Goal: Entertainment & Leisure: Consume media (video, audio)

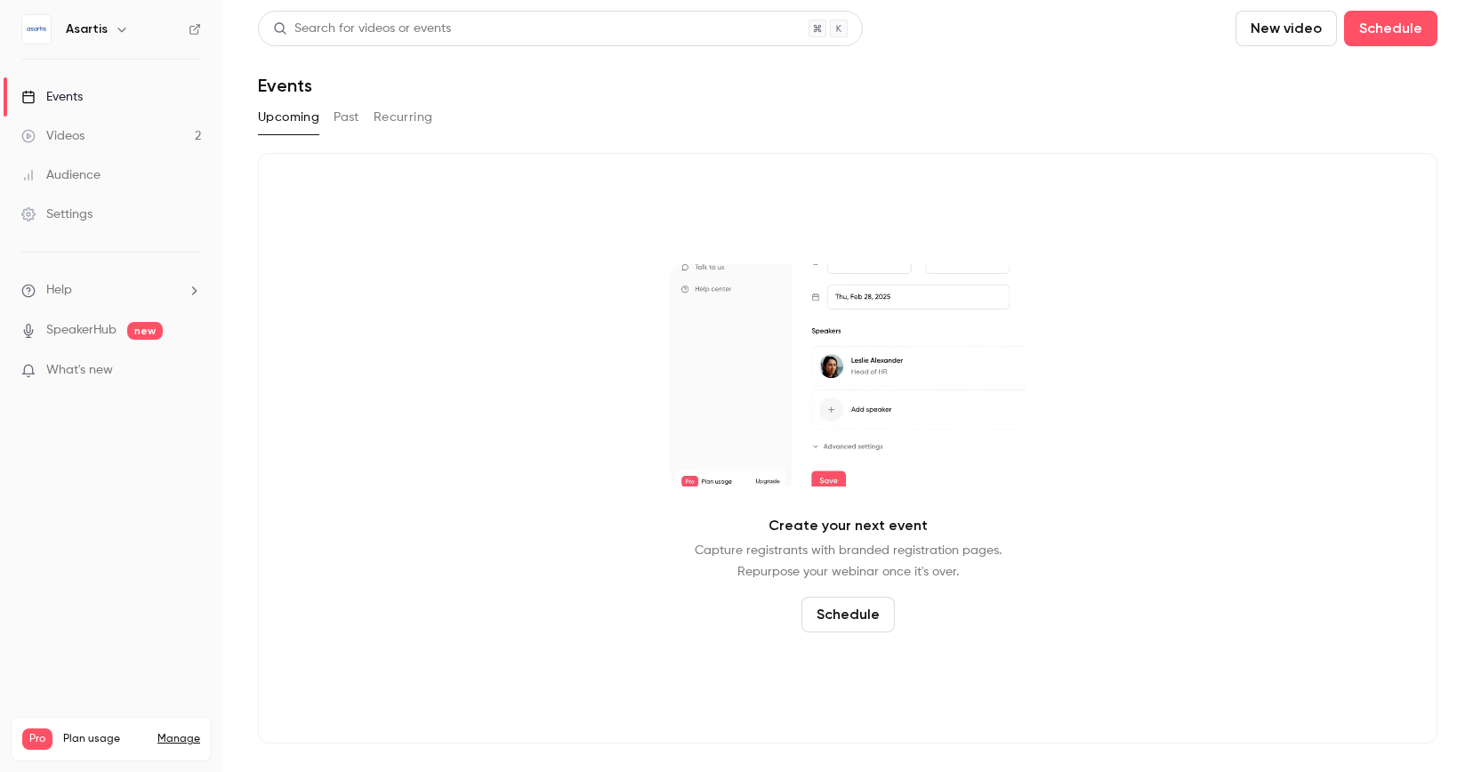
click at [74, 142] on div "Videos" at bounding box center [52, 136] width 63 height 18
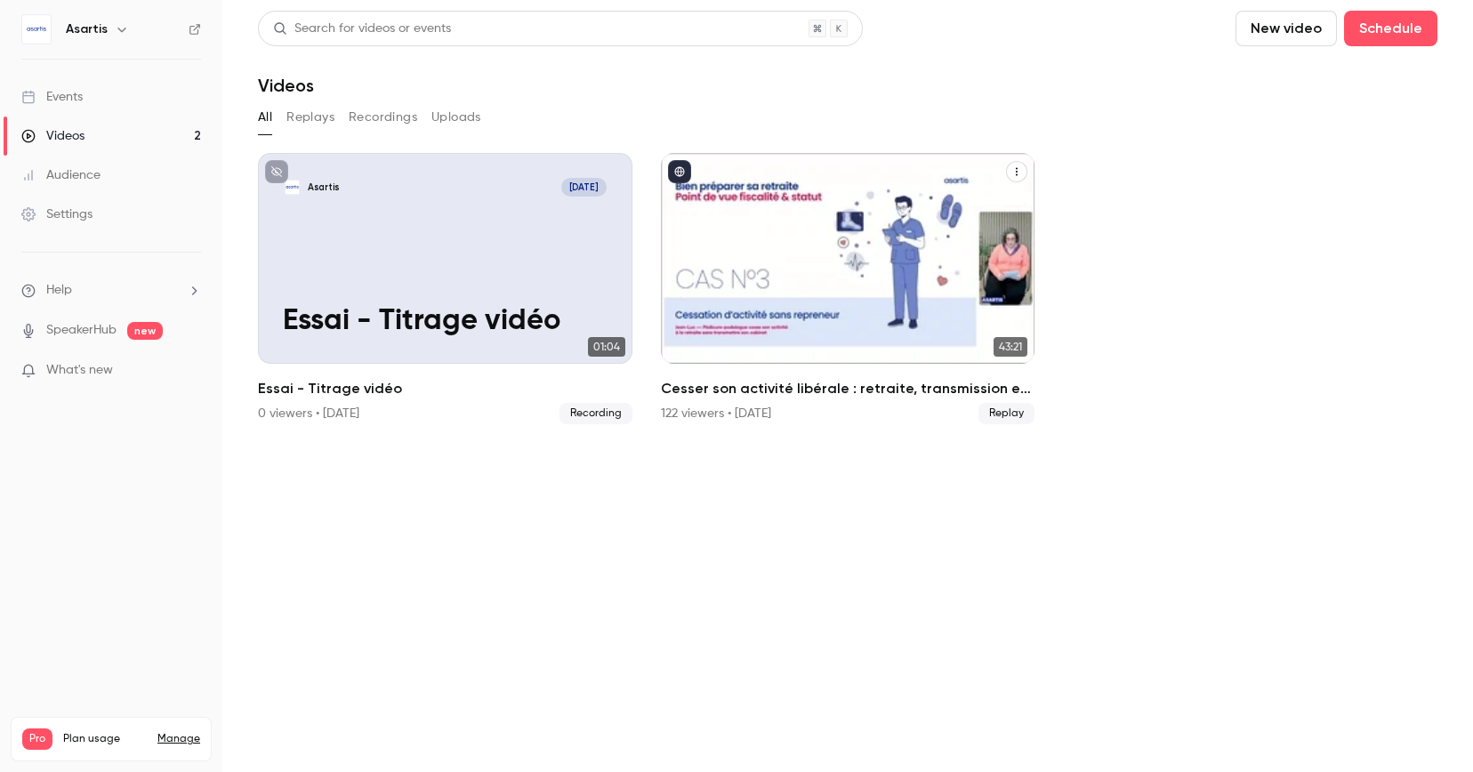
click at [799, 384] on h2 "Cesser son activité libérale : retraite, transmission et autres formalités... ç…" at bounding box center [848, 388] width 374 height 21
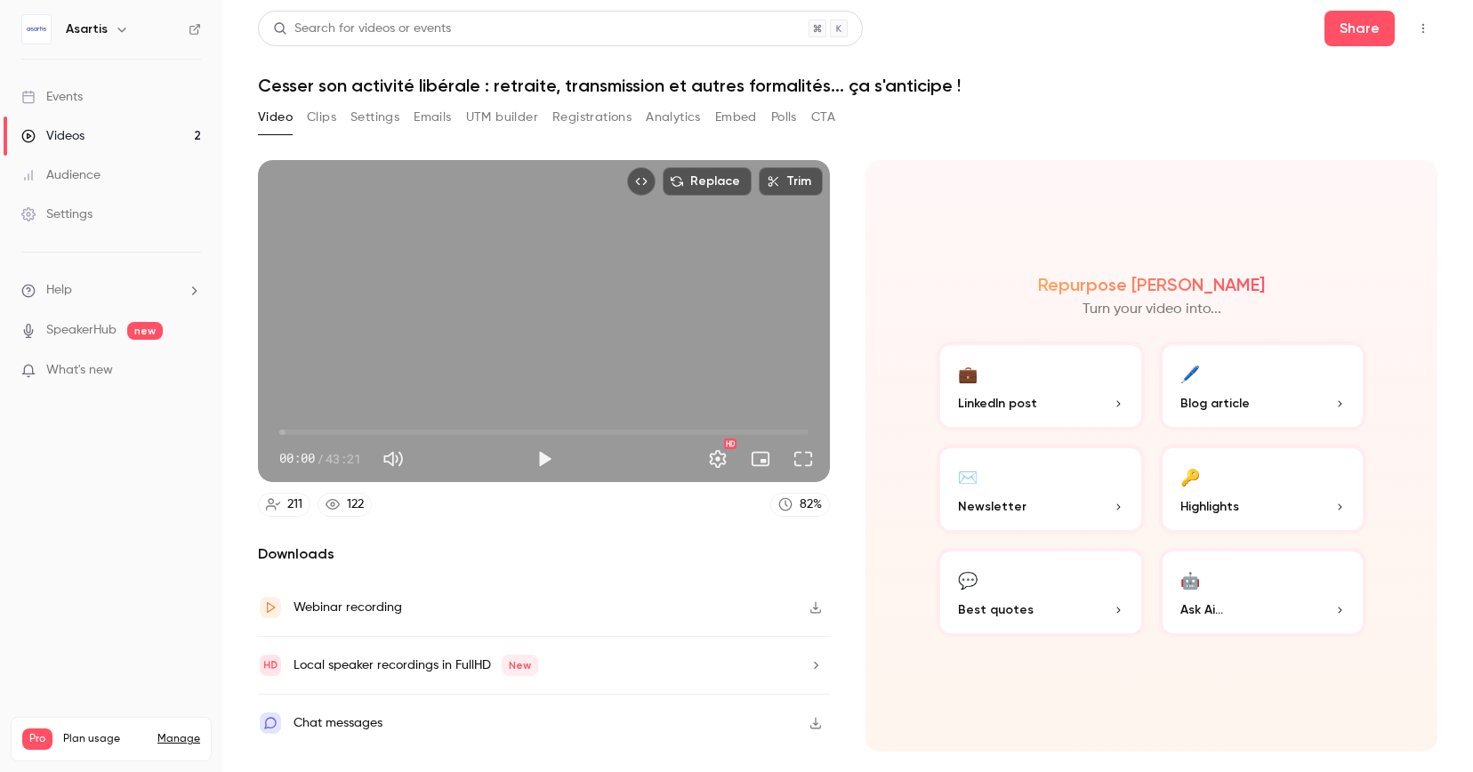
click at [104, 132] on link "Videos 2" at bounding box center [111, 135] width 222 height 39
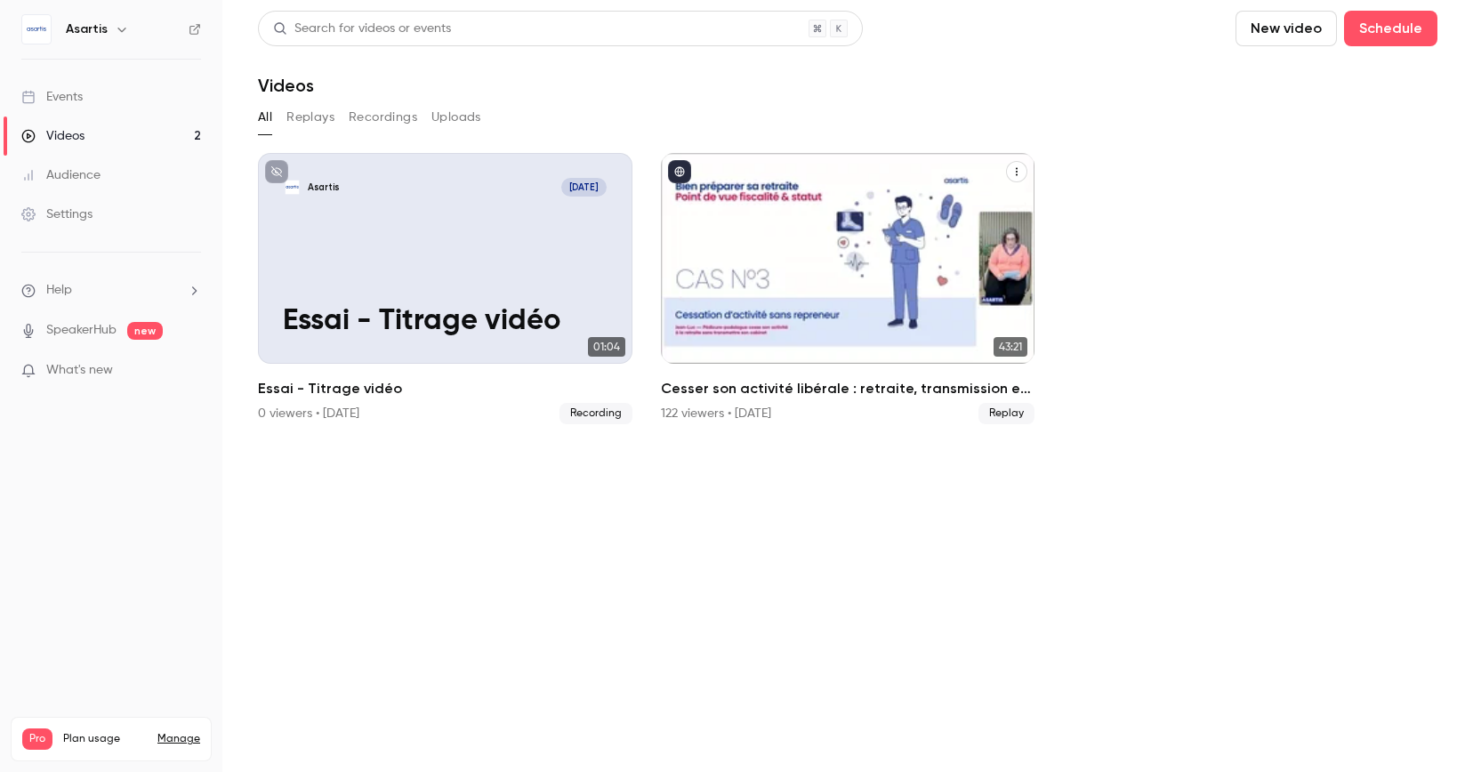
click at [863, 268] on div "Cesser son activité libérale : retraite, transmission et autres formalités... ç…" at bounding box center [848, 258] width 374 height 211
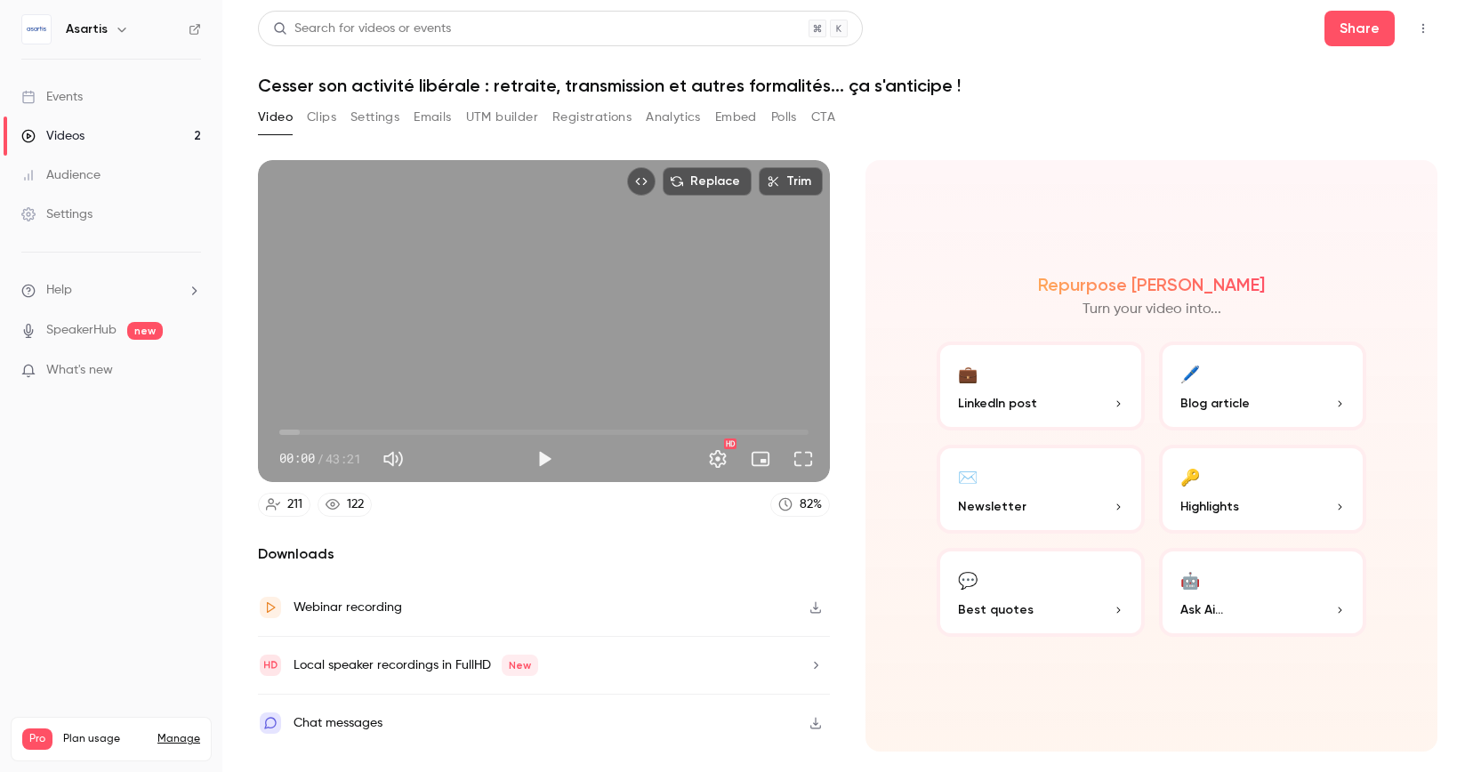
click at [312, 118] on button "Clips" at bounding box center [321, 117] width 29 height 28
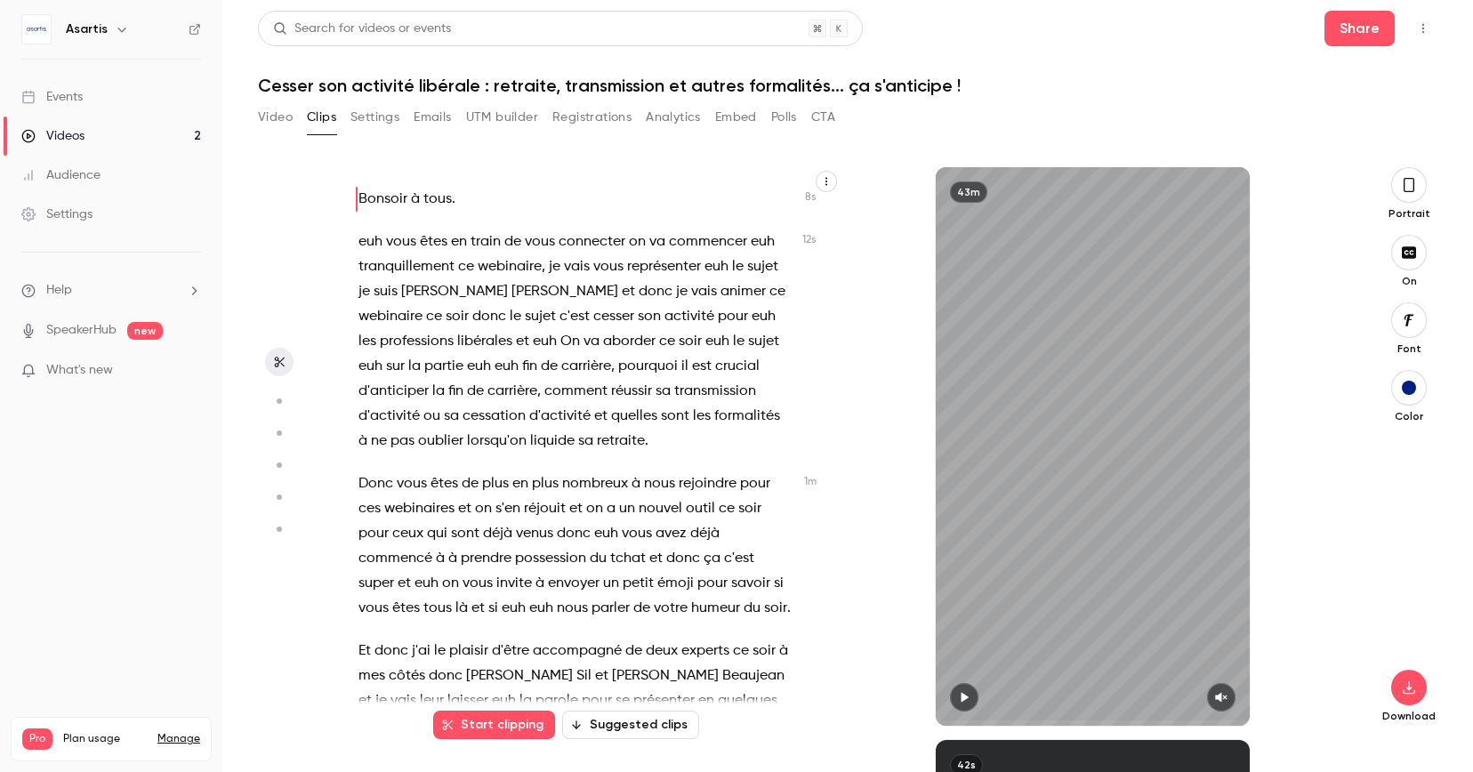
scroll to position [68, 0]
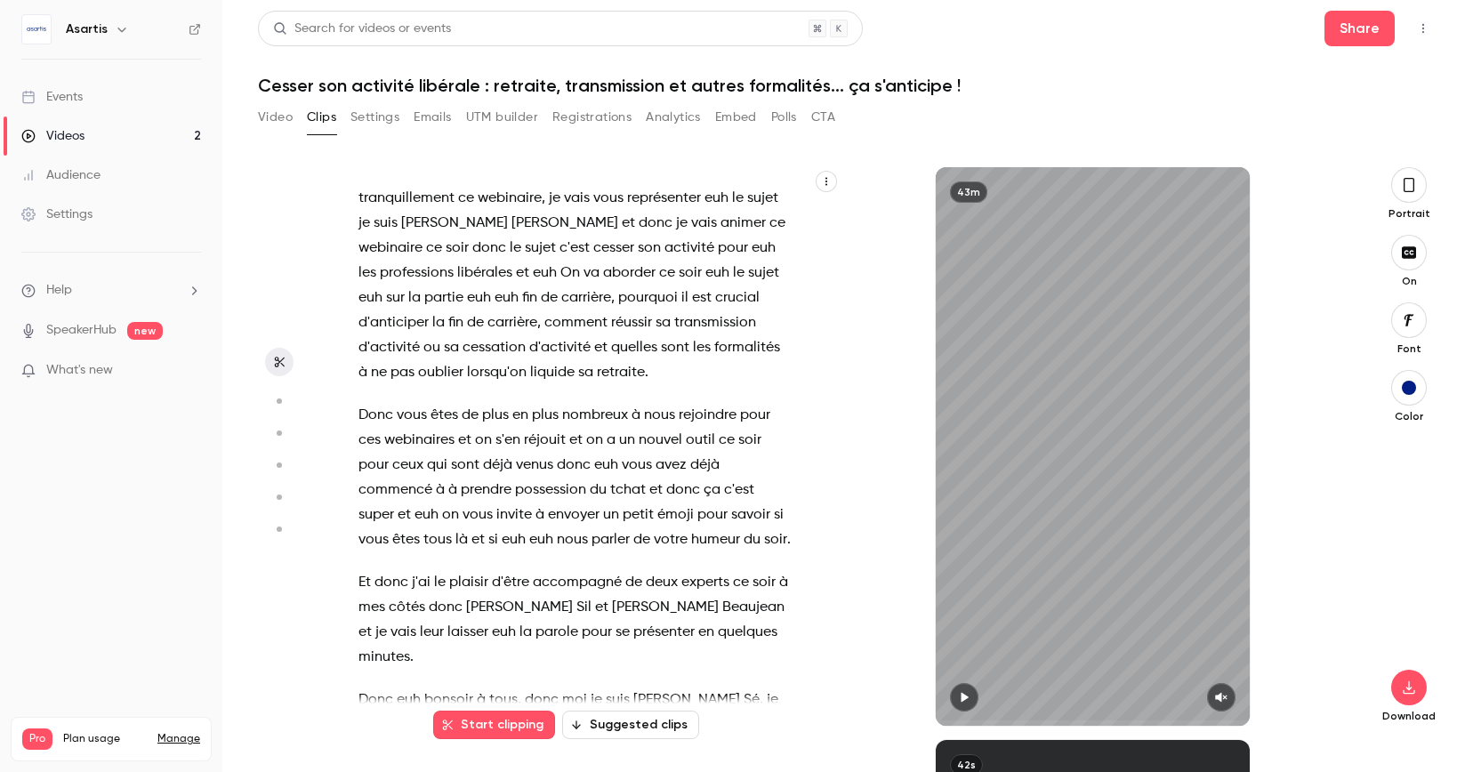
click at [655, 729] on button "Suggested clips" at bounding box center [630, 725] width 137 height 28
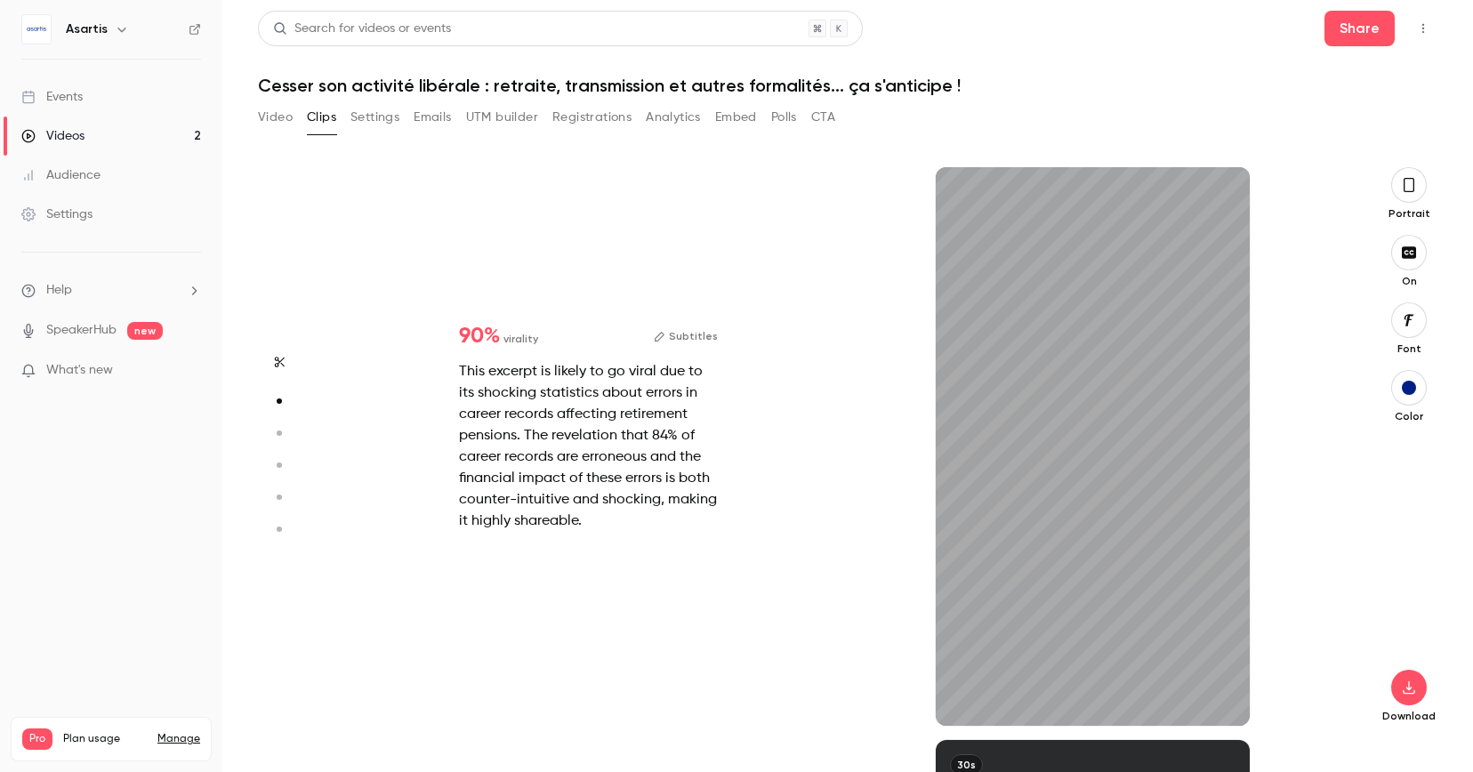
scroll to position [573, 0]
click at [335, 120] on button "Clips" at bounding box center [321, 117] width 29 height 28
click at [286, 360] on button "button" at bounding box center [279, 362] width 28 height 28
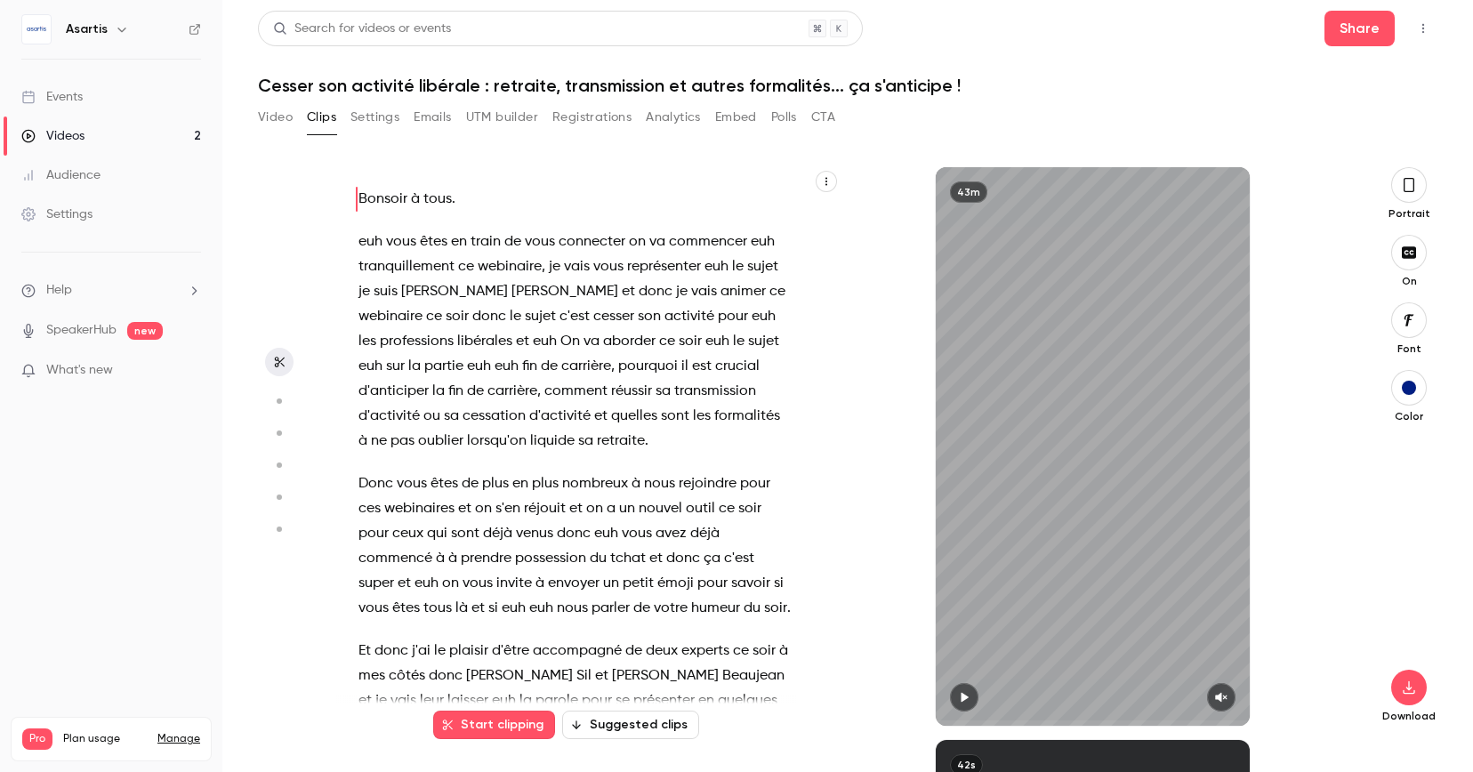
type input "*"
click at [657, 588] on span "émoji" at bounding box center [675, 583] width 36 height 25
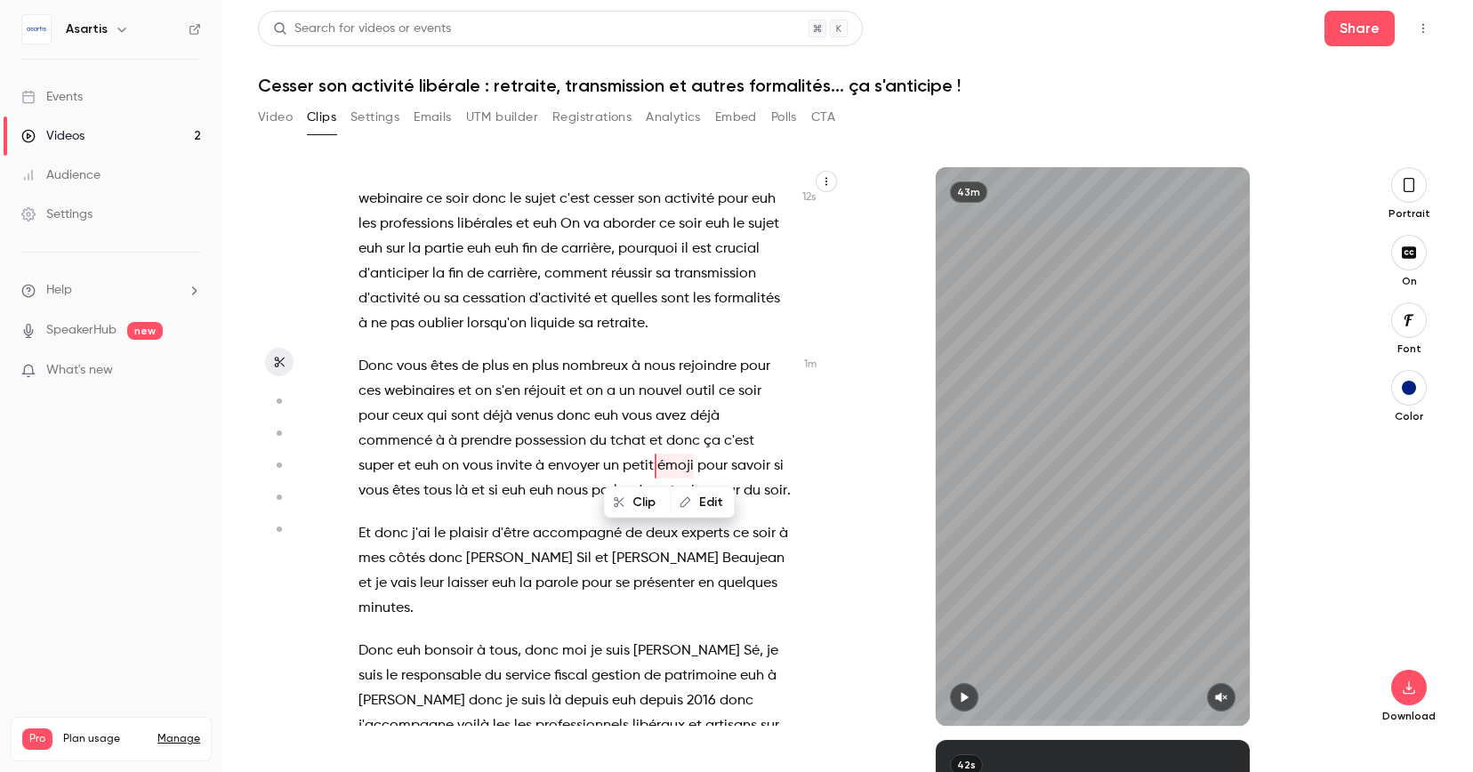
scroll to position [128, 0]
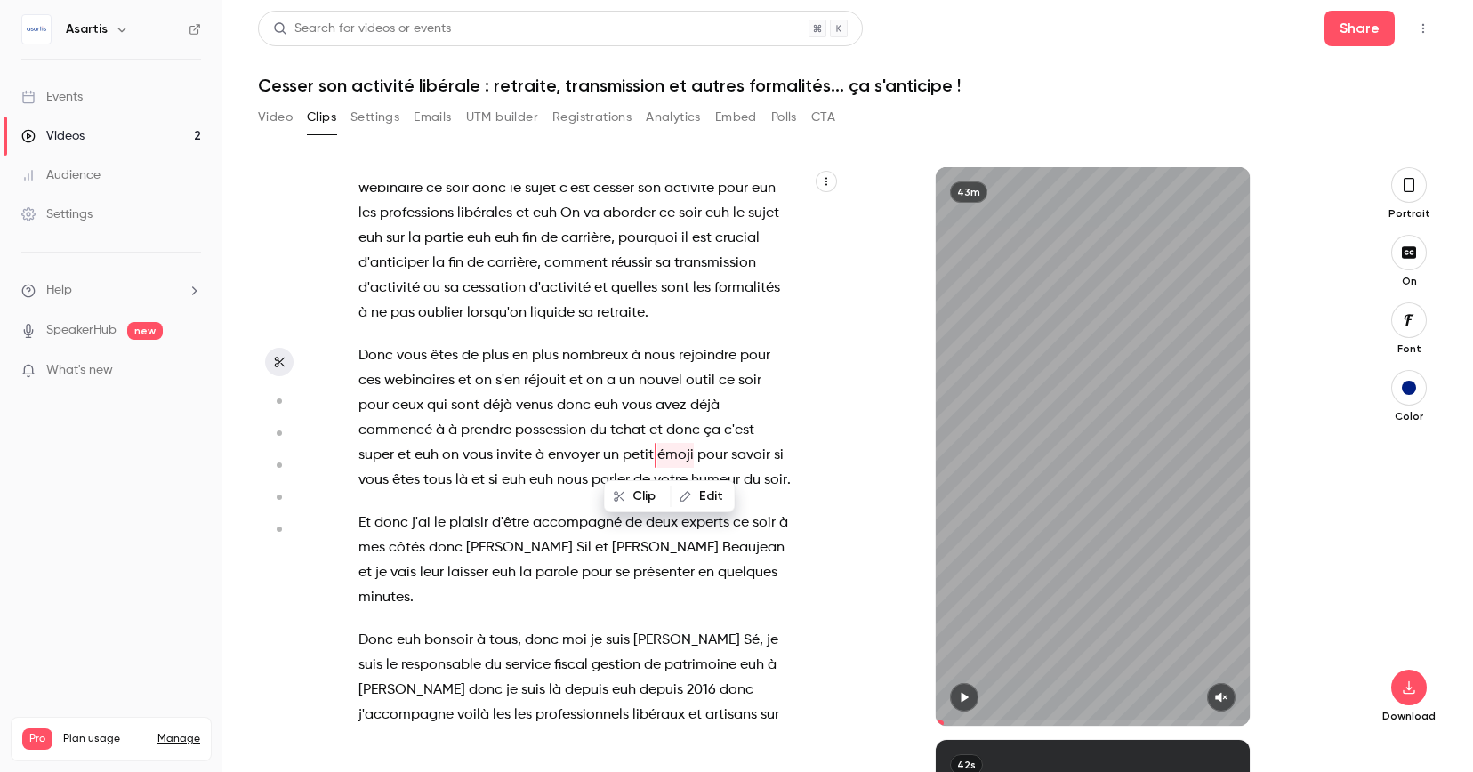
click at [625, 564] on p "Et donc j'ai le plaisir d'être accompagné de deux experts ce soir à mes côtés d…" at bounding box center [574, 560] width 433 height 100
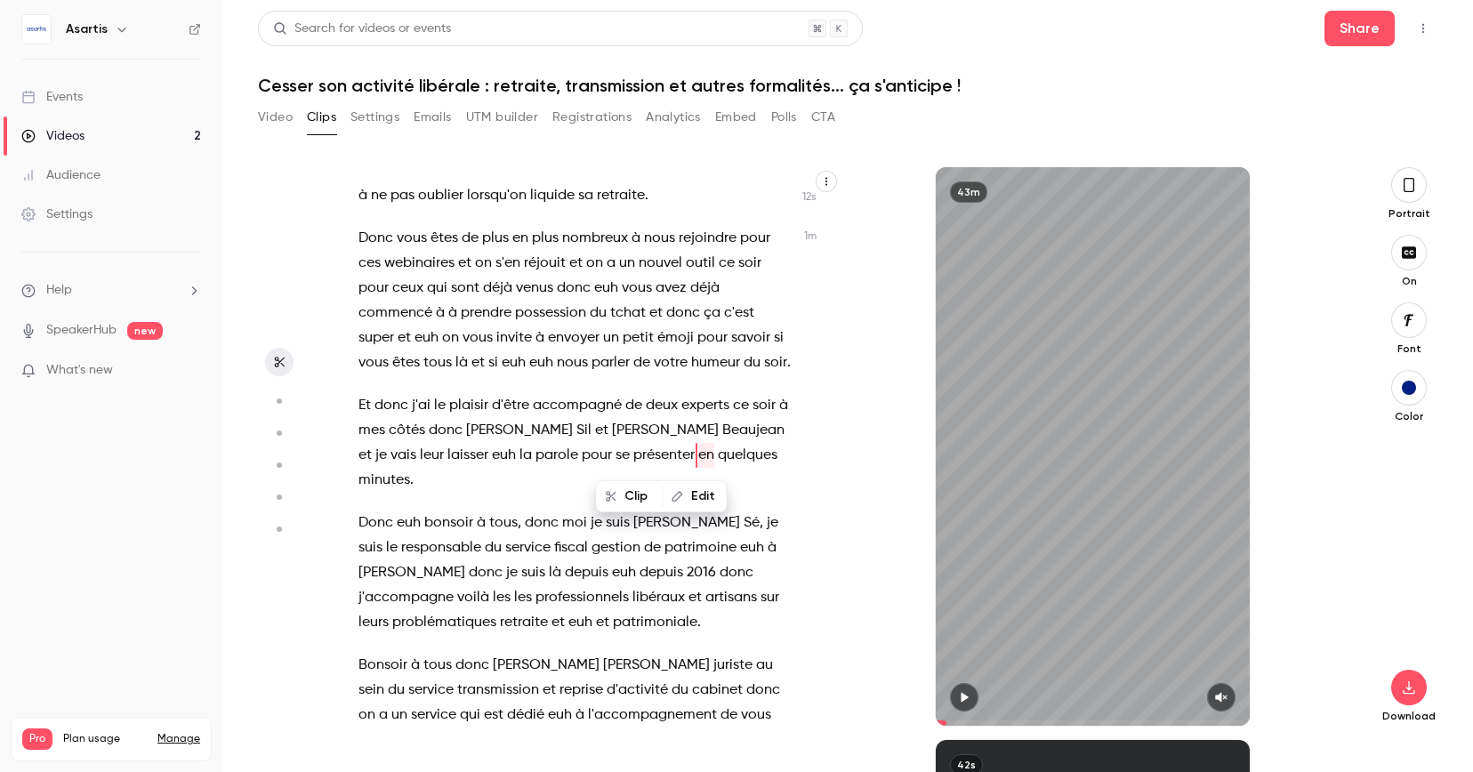
click at [760, 585] on span "sur" at bounding box center [769, 597] width 19 height 25
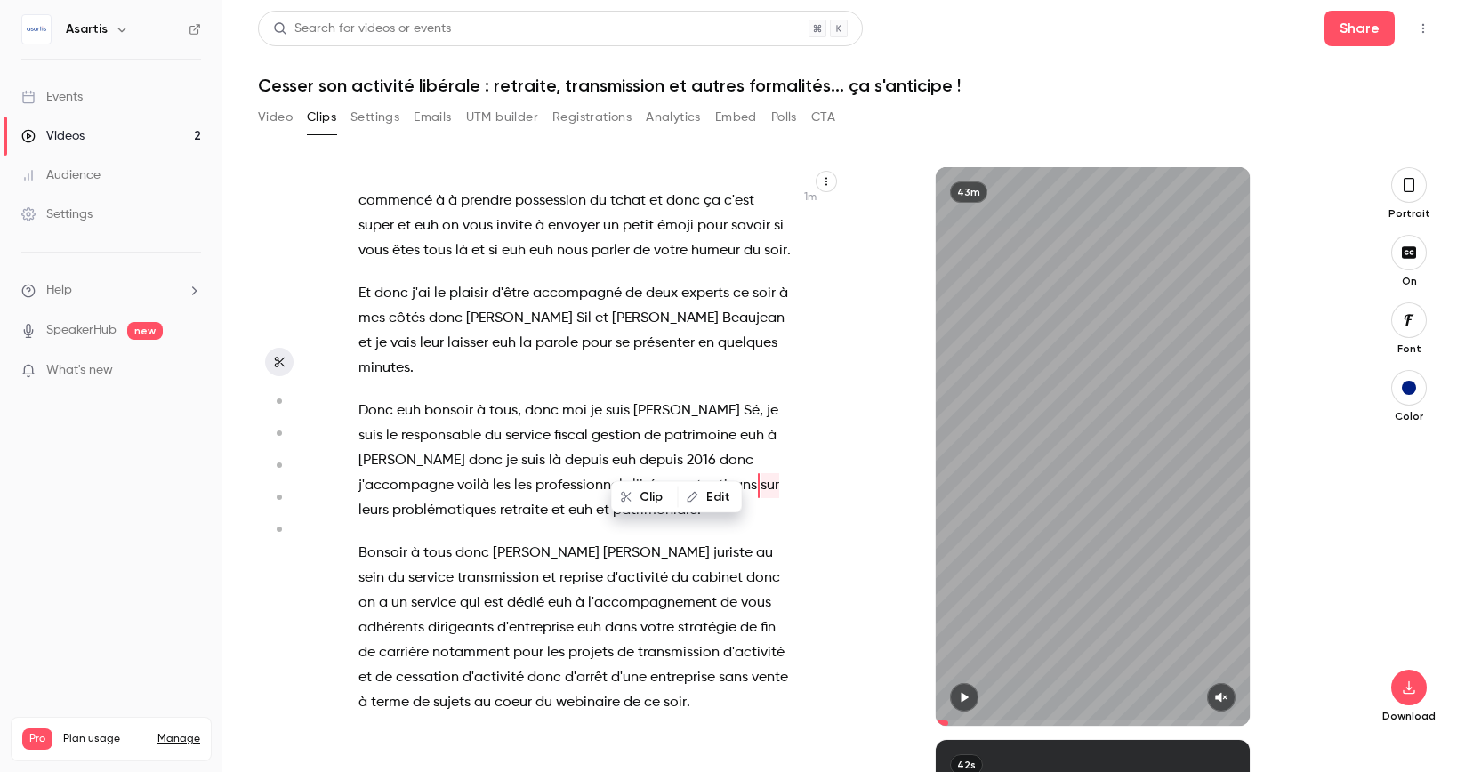
scroll to position [363, 0]
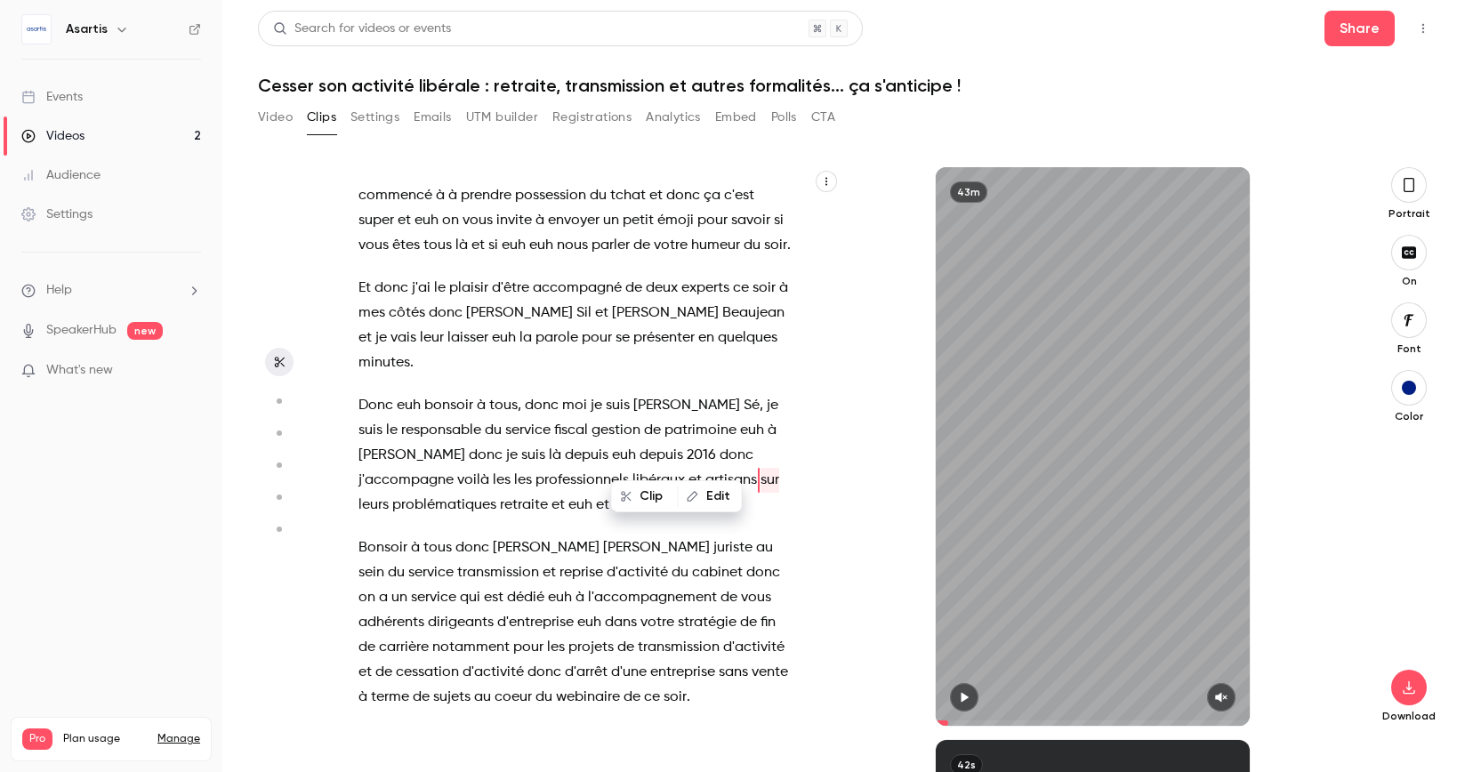
click at [692, 560] on span "cabinet" at bounding box center [717, 572] width 51 height 25
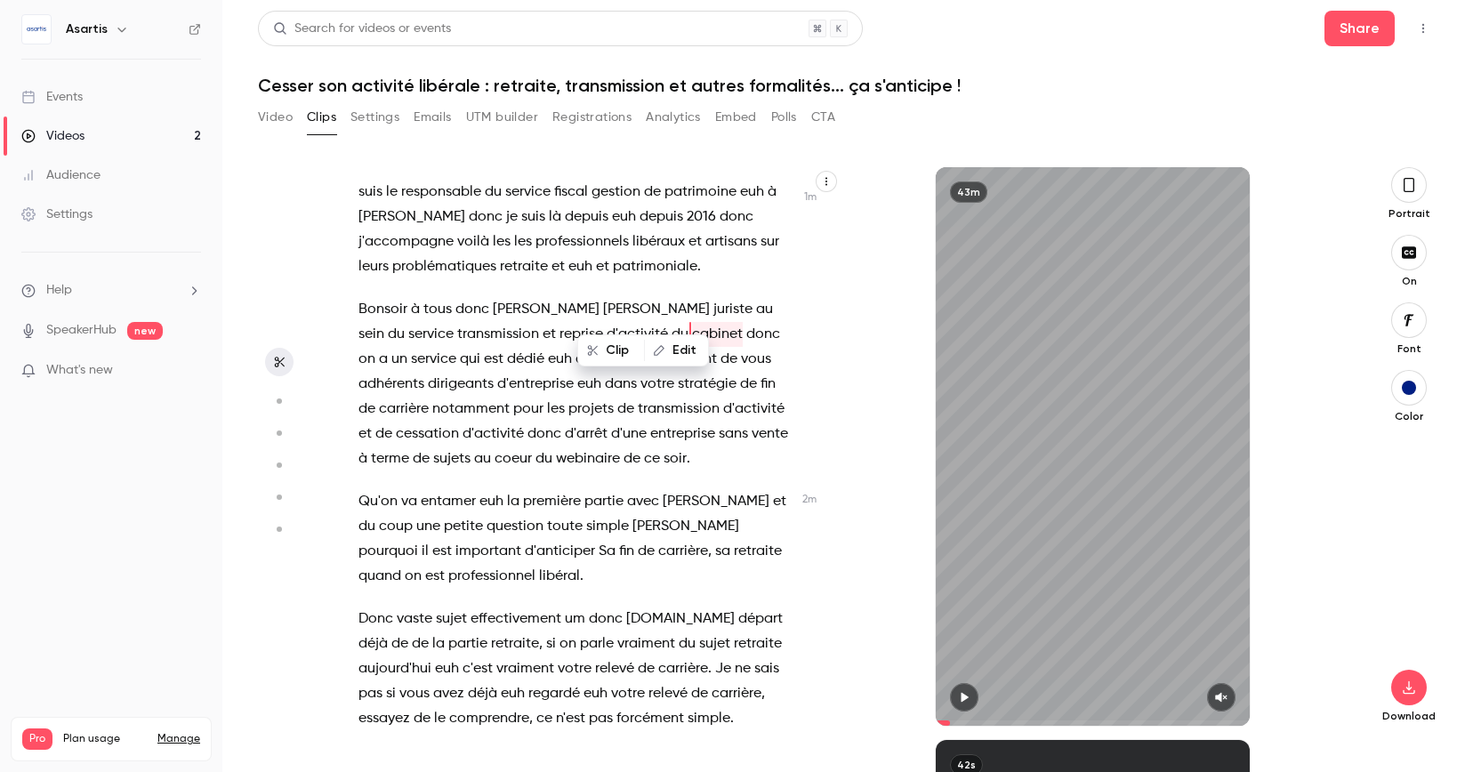
click at [734, 539] on span "retraite" at bounding box center [758, 551] width 48 height 25
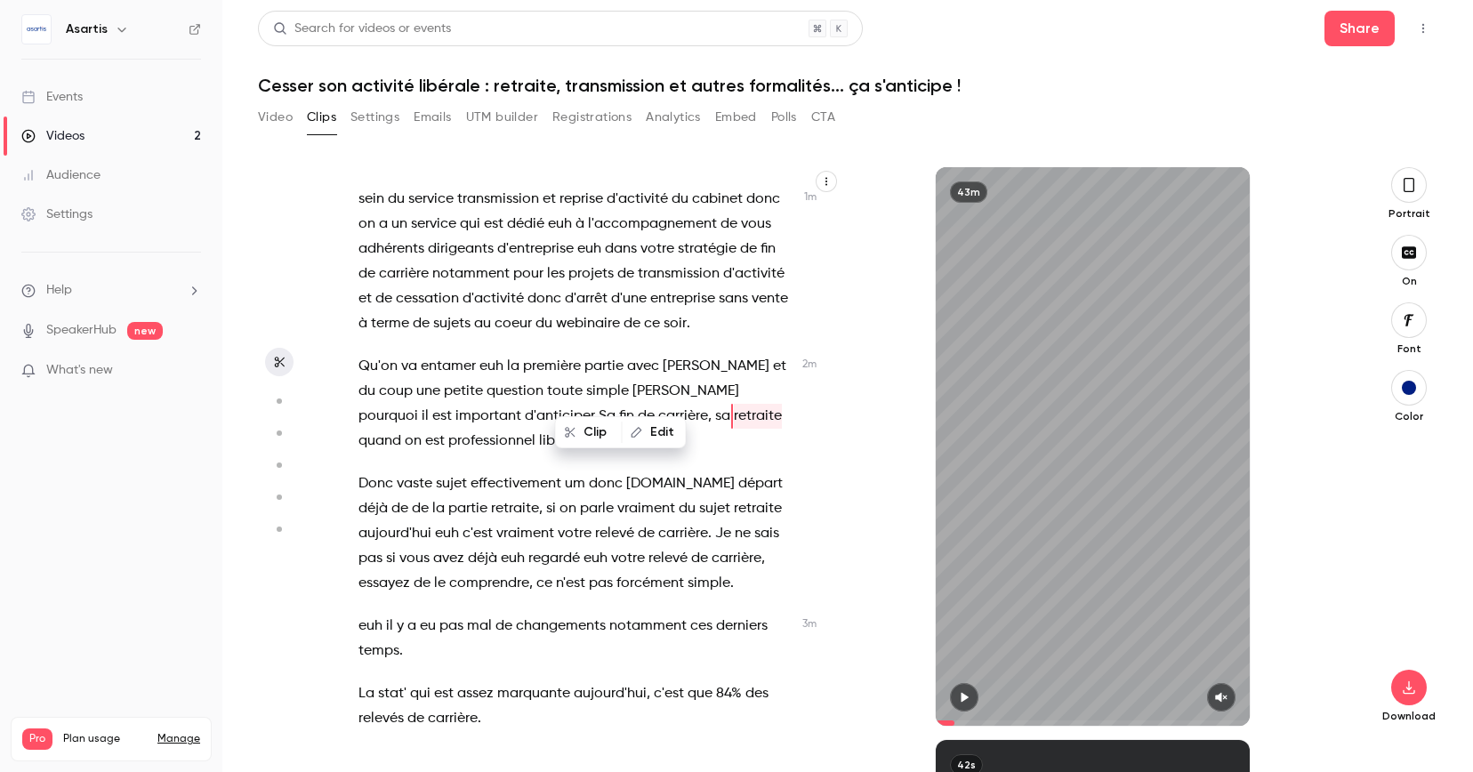
click at [583, 546] on span "euh" at bounding box center [595, 558] width 24 height 25
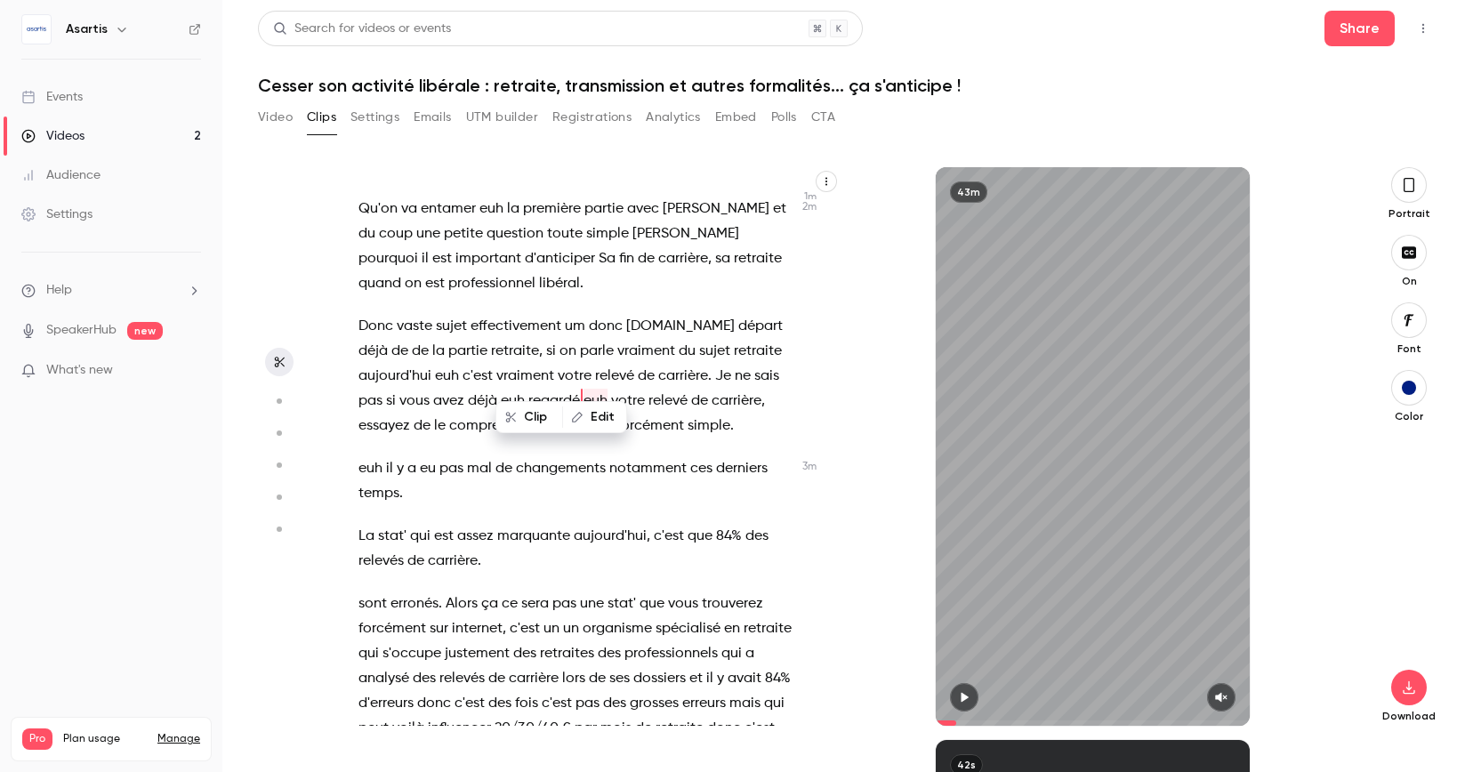
click at [529, 533] on p "La stat' qui est assez marquante [DATE] , c'est que 84% des relevés de carrière…" at bounding box center [574, 549] width 433 height 50
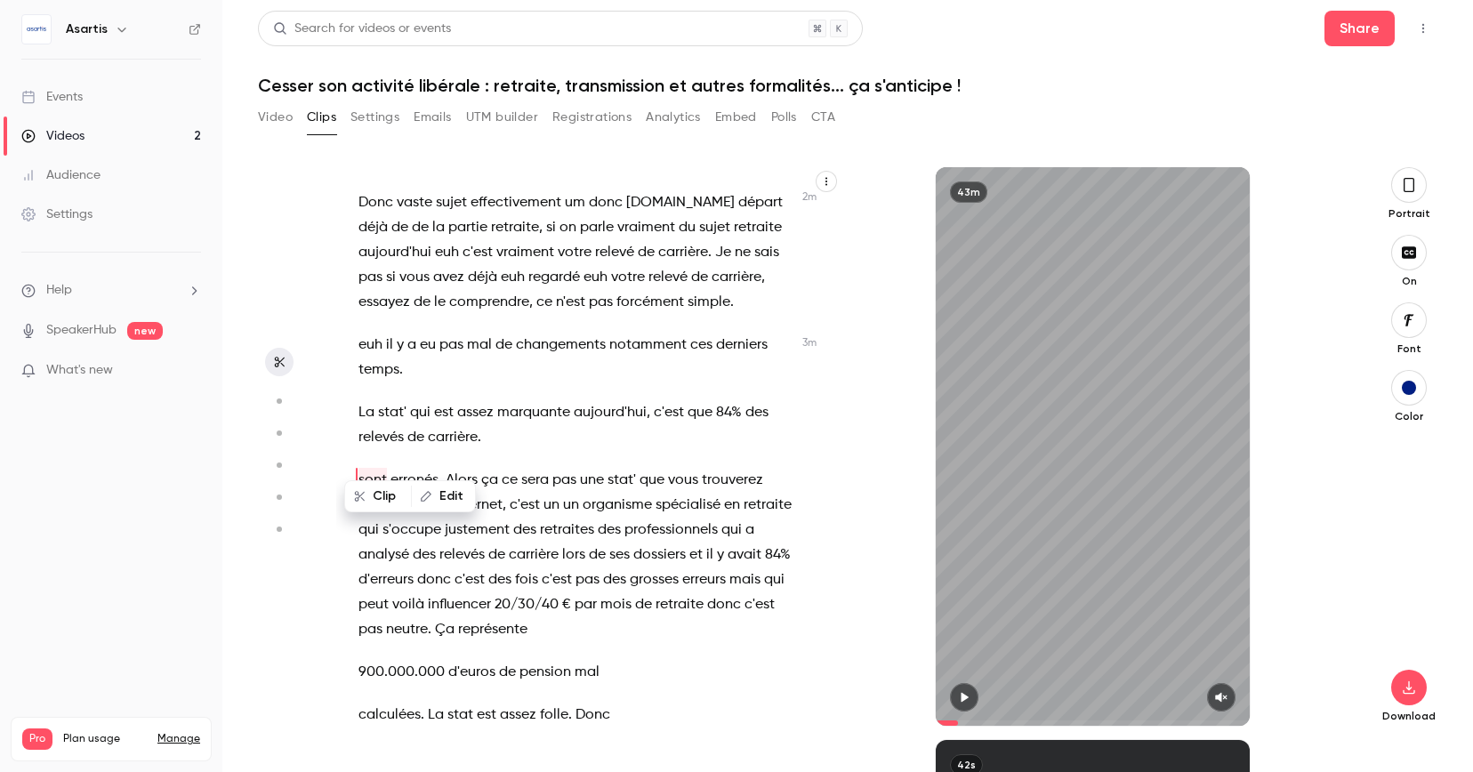
click at [535, 592] on span "20/30/40" at bounding box center [526, 604] width 64 height 25
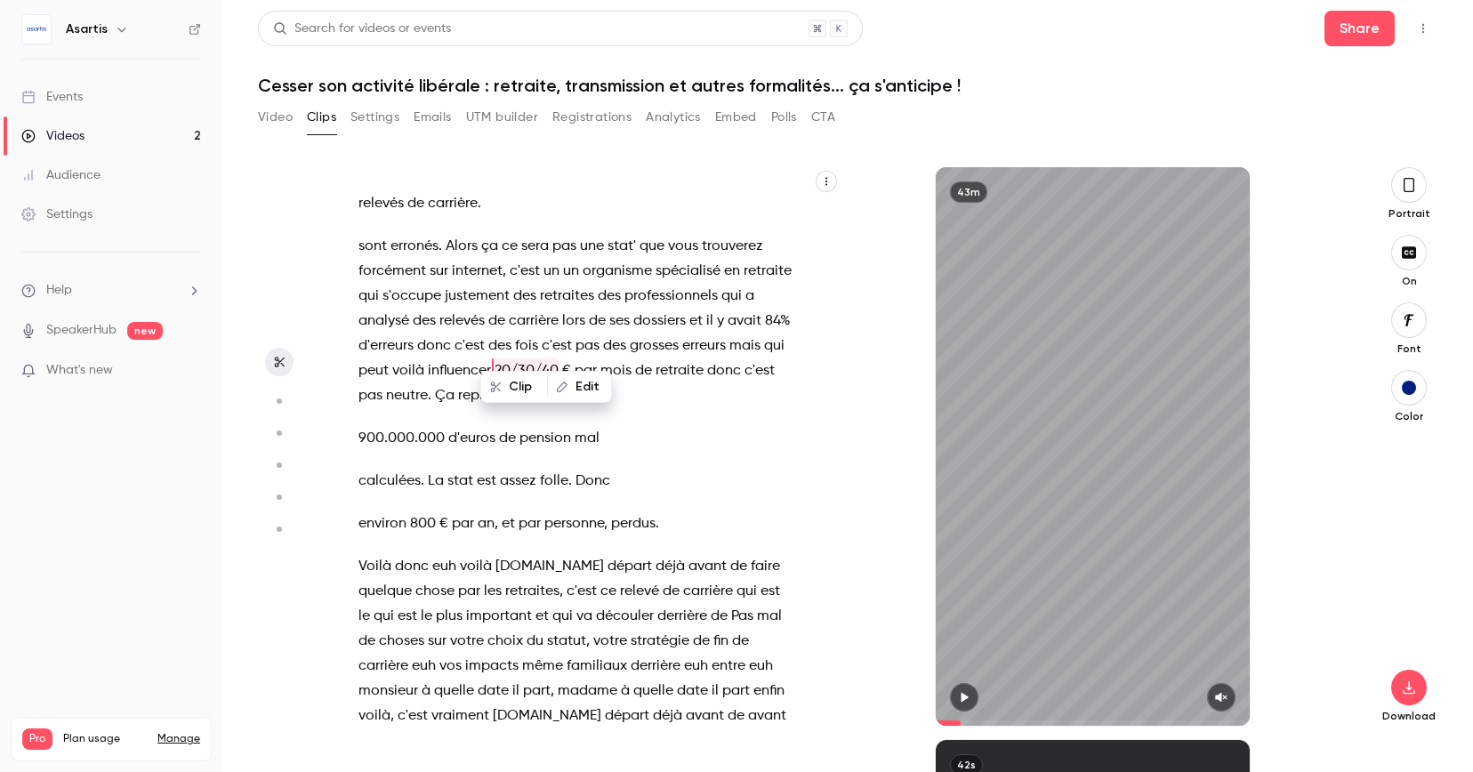
click at [596, 604] on span "découler" at bounding box center [625, 616] width 58 height 25
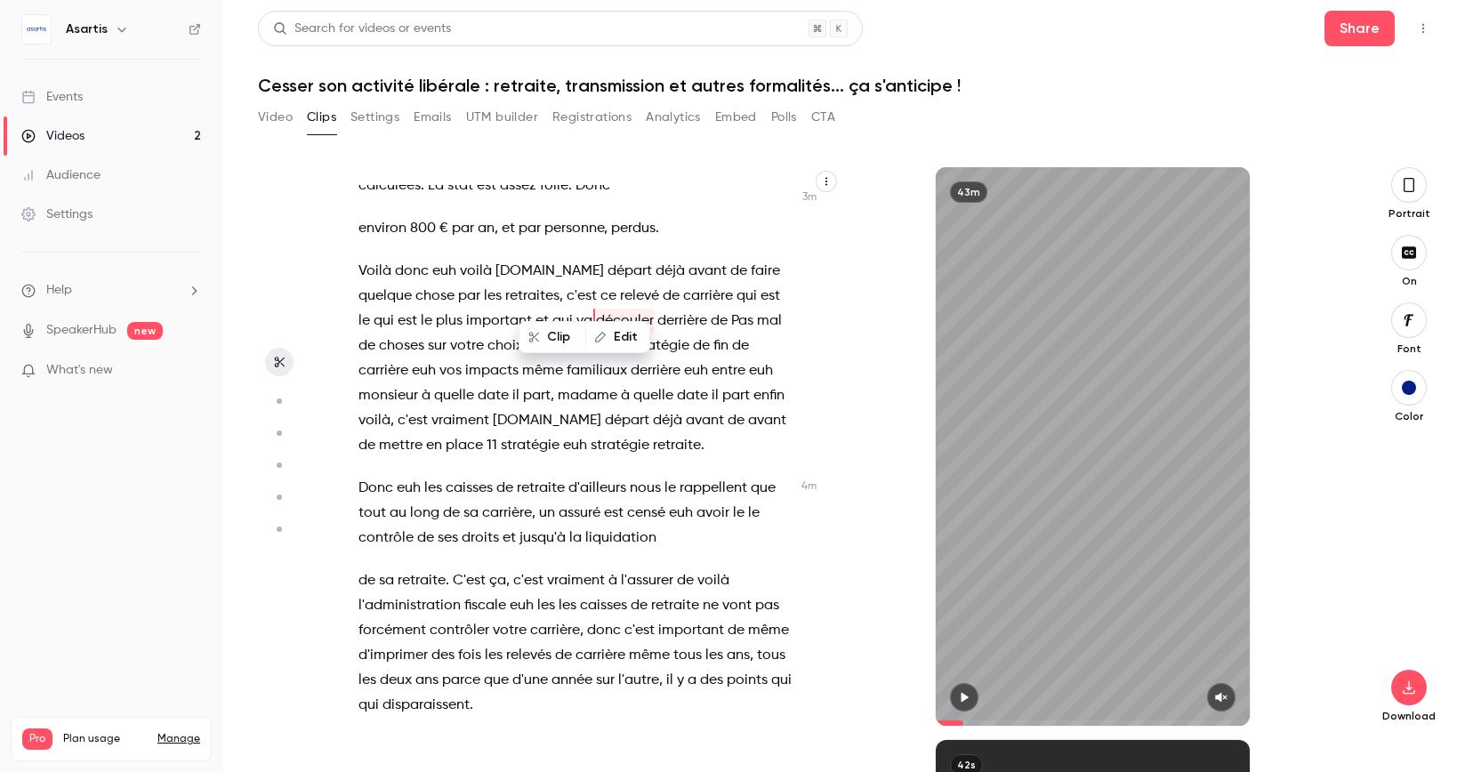
click at [530, 568] on span "c'est" at bounding box center [528, 580] width 30 height 25
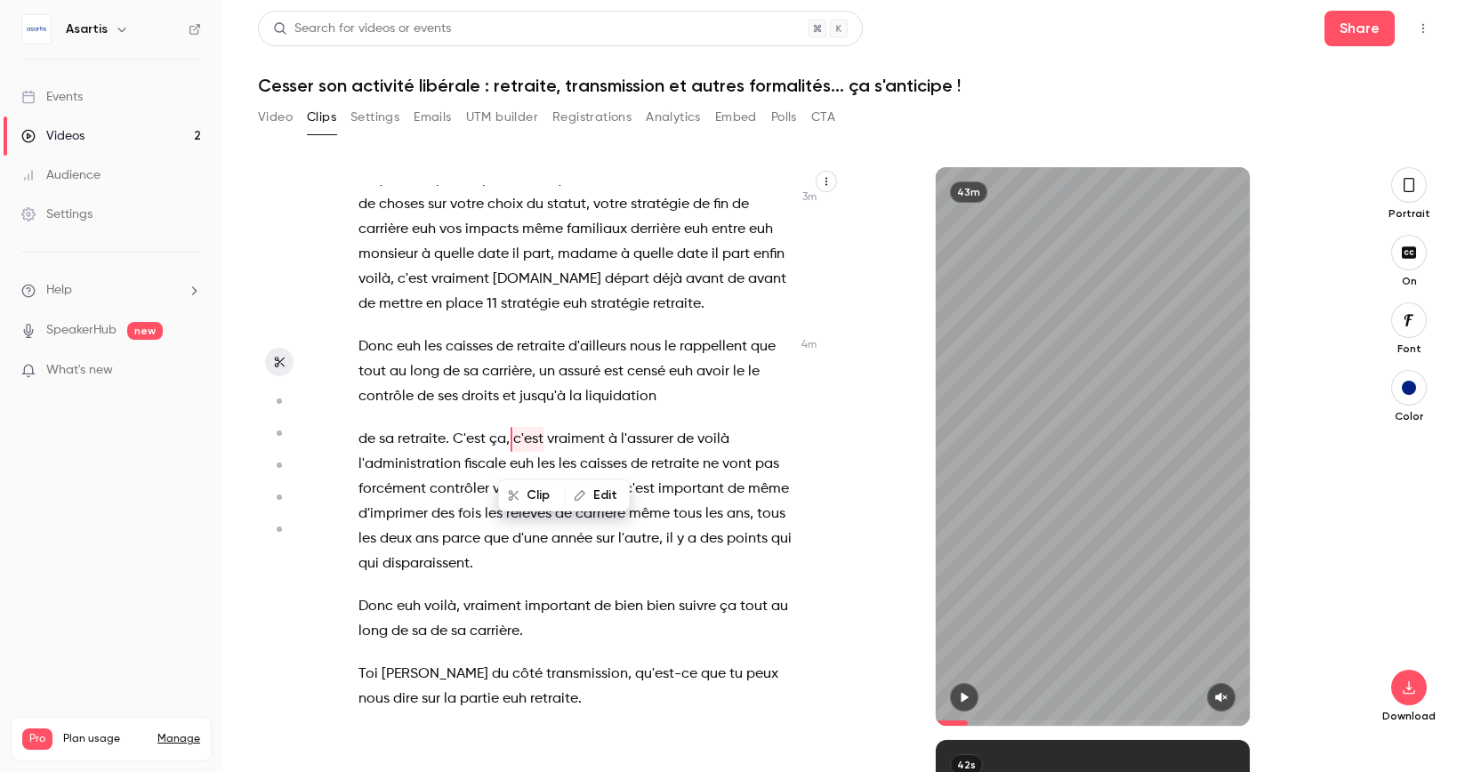
scroll to position [1728, 0]
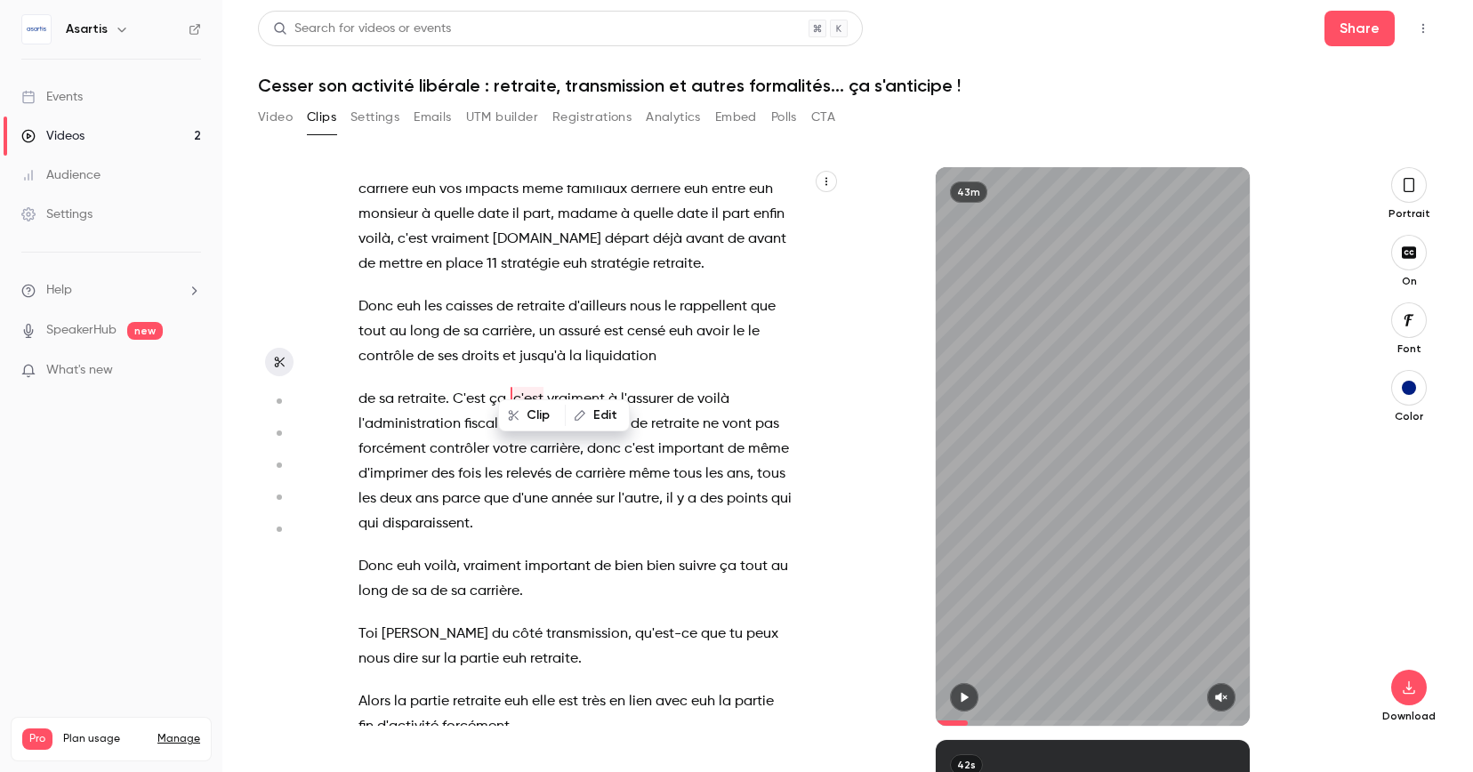
click at [530, 554] on span "important" at bounding box center [558, 566] width 66 height 25
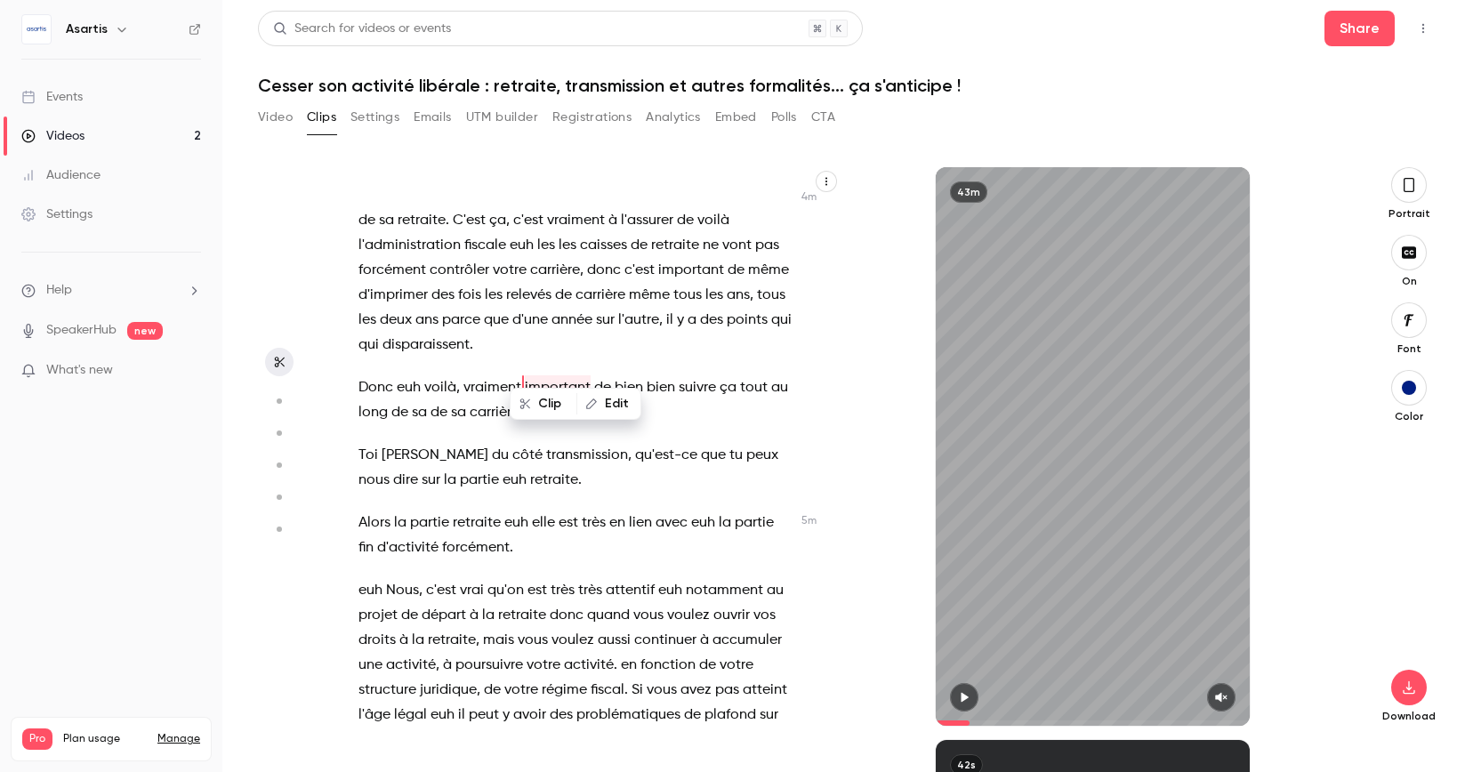
click at [530, 578] on span "est" at bounding box center [537, 590] width 20 height 25
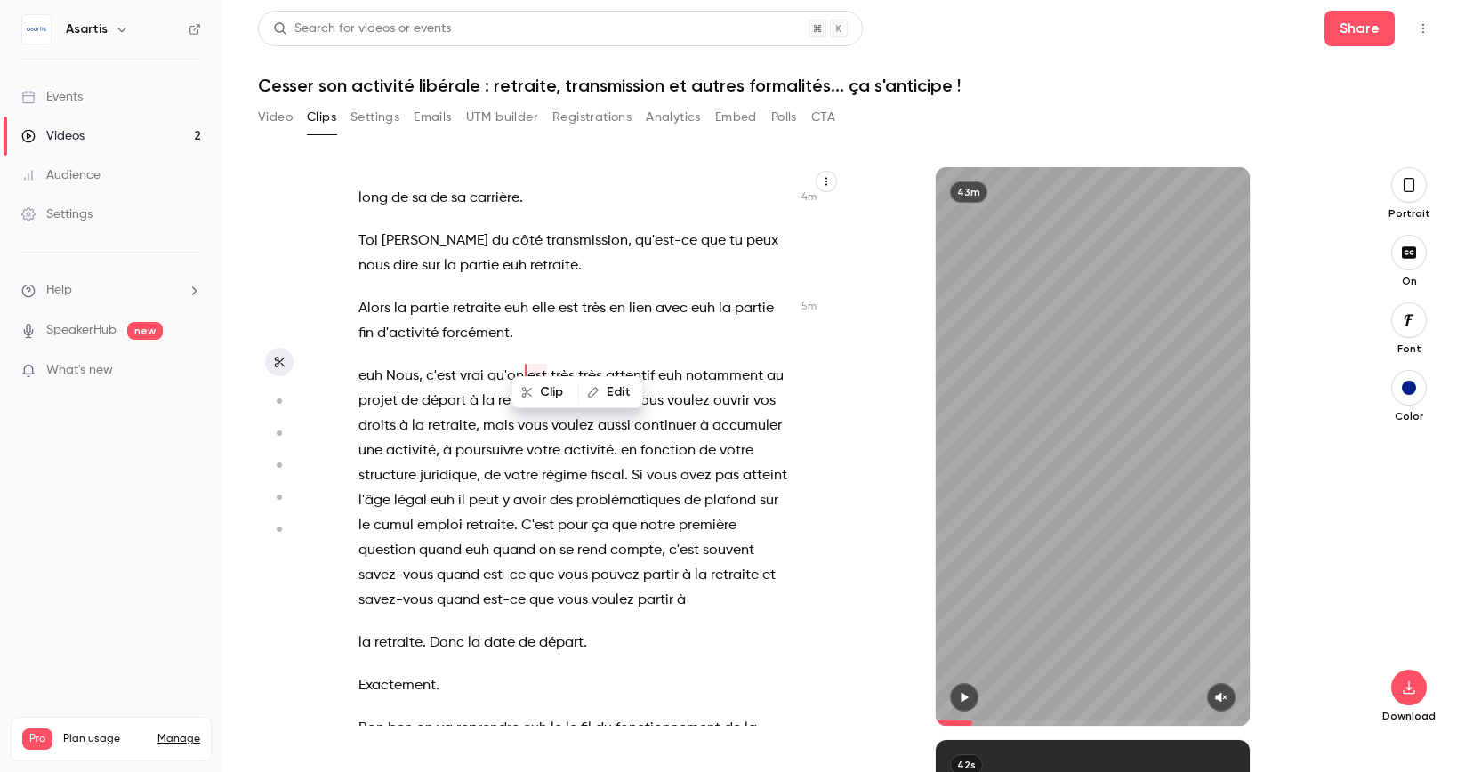
click at [529, 588] on span "que" at bounding box center [541, 600] width 25 height 25
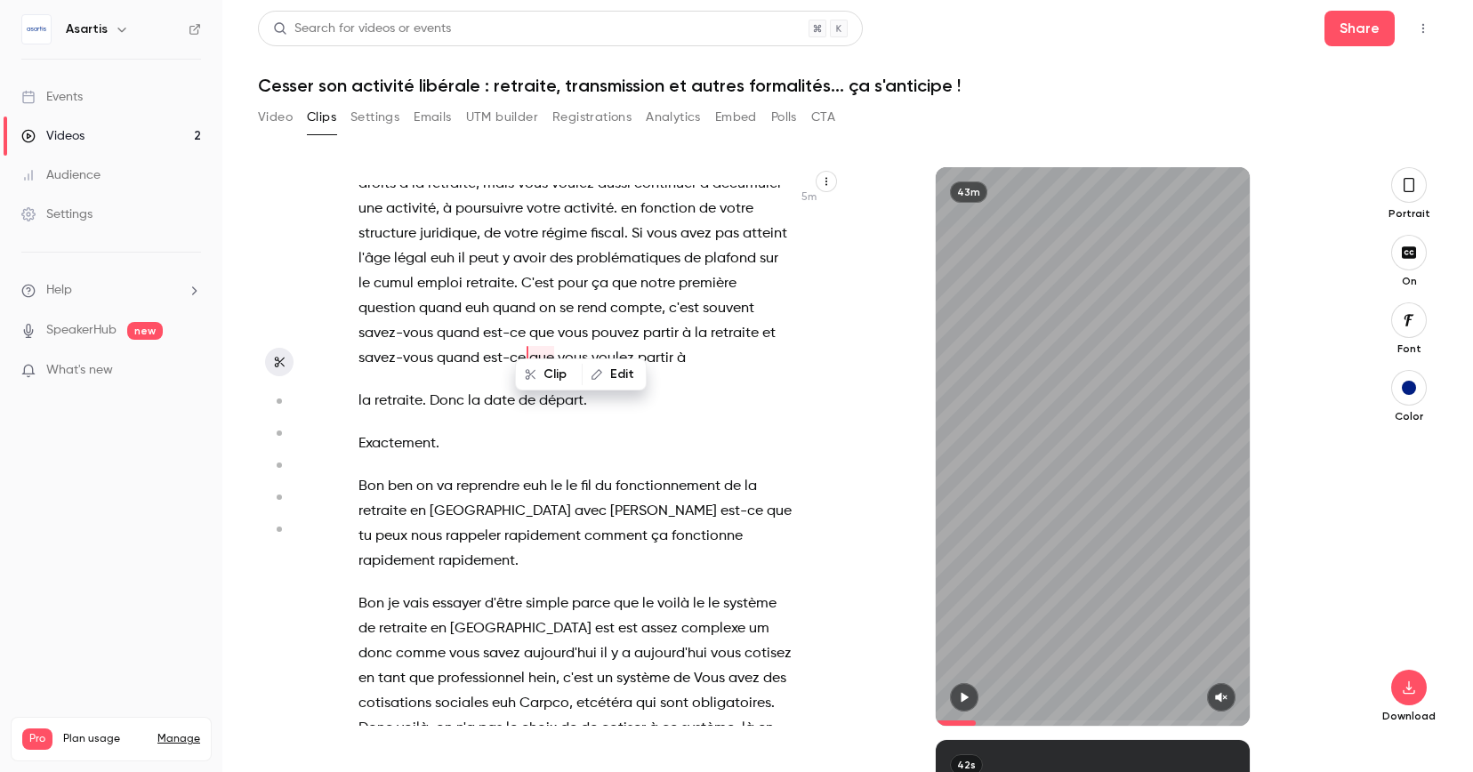
click at [618, 616] on span "est" at bounding box center [628, 628] width 20 height 25
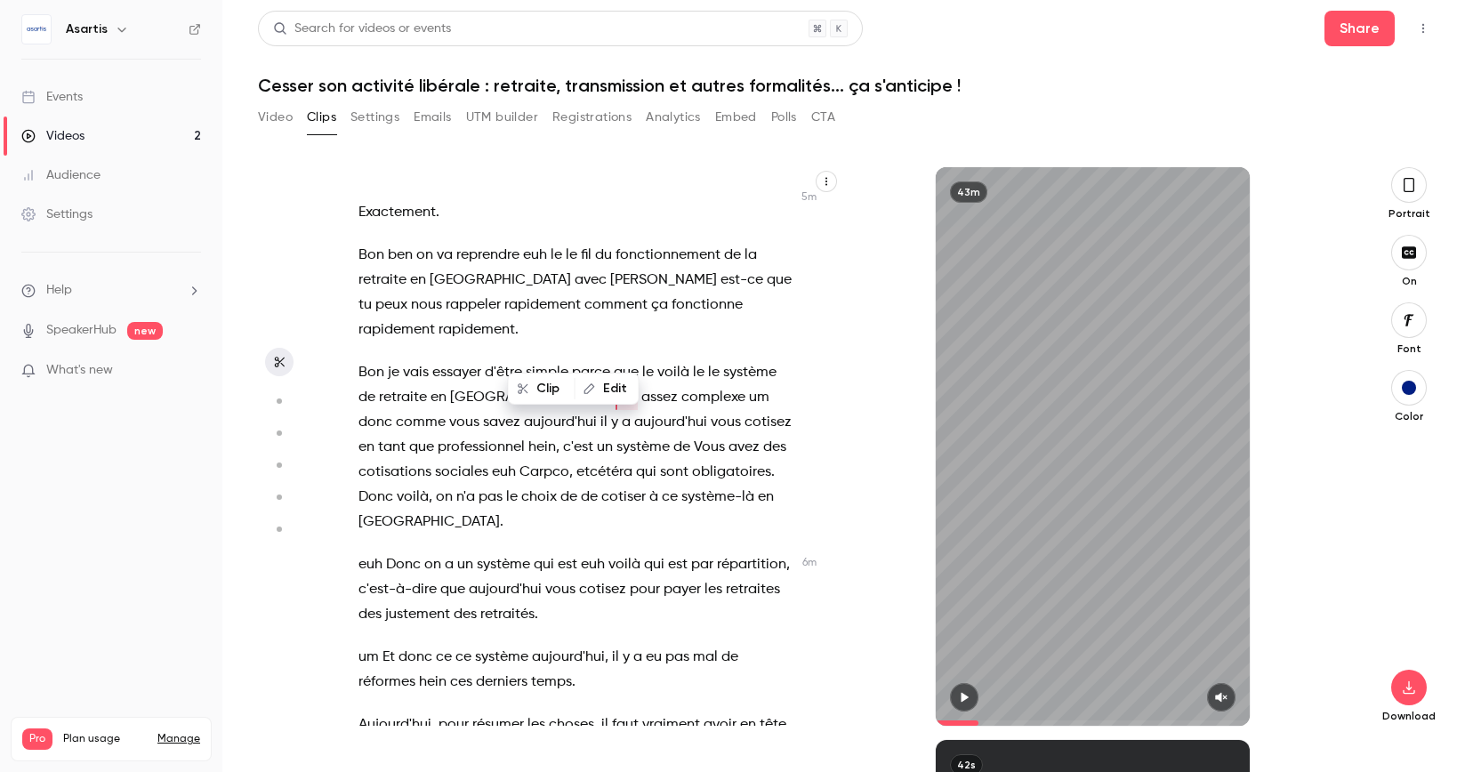
click at [528, 650] on span at bounding box center [530, 657] width 4 height 14
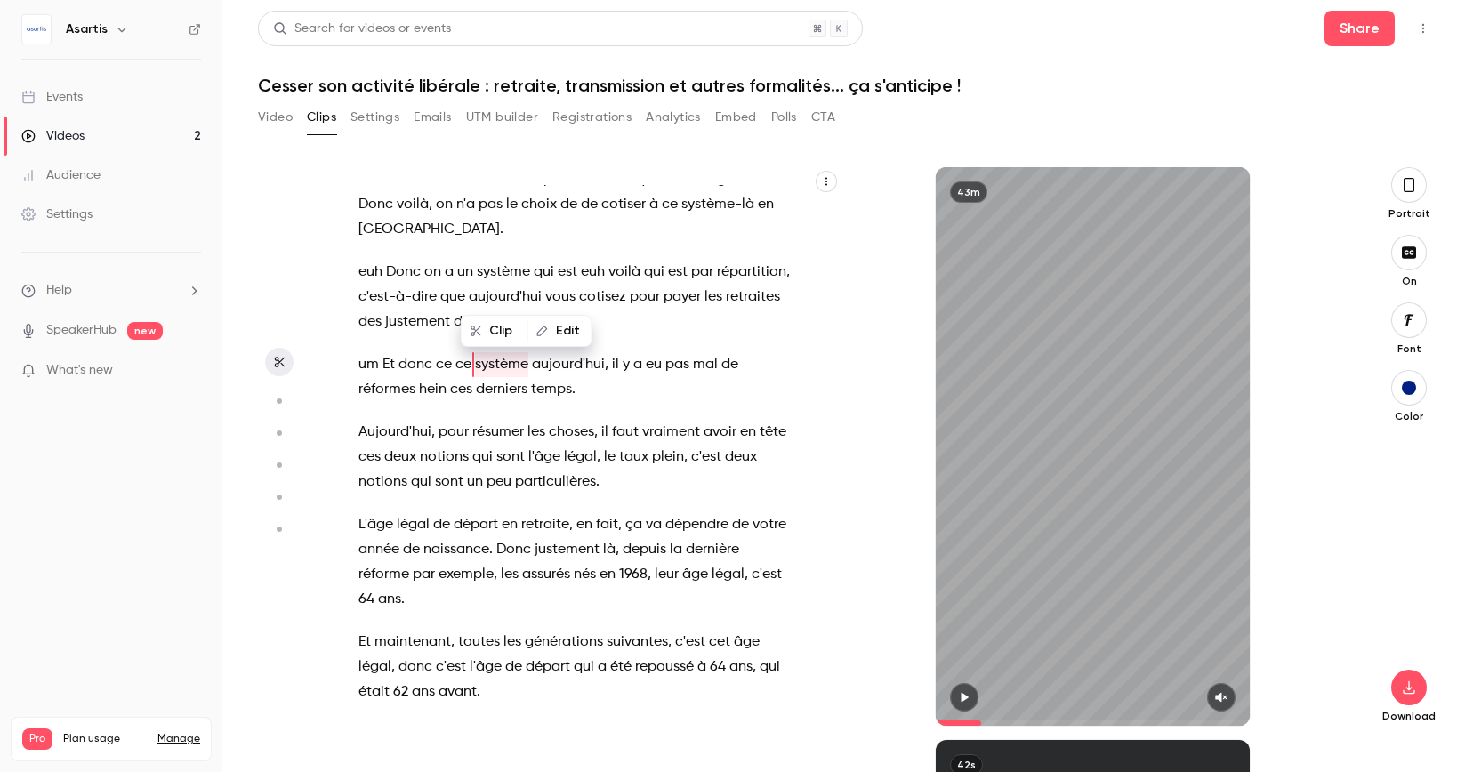
click at [528, 630] on span "générations" at bounding box center [564, 642] width 78 height 25
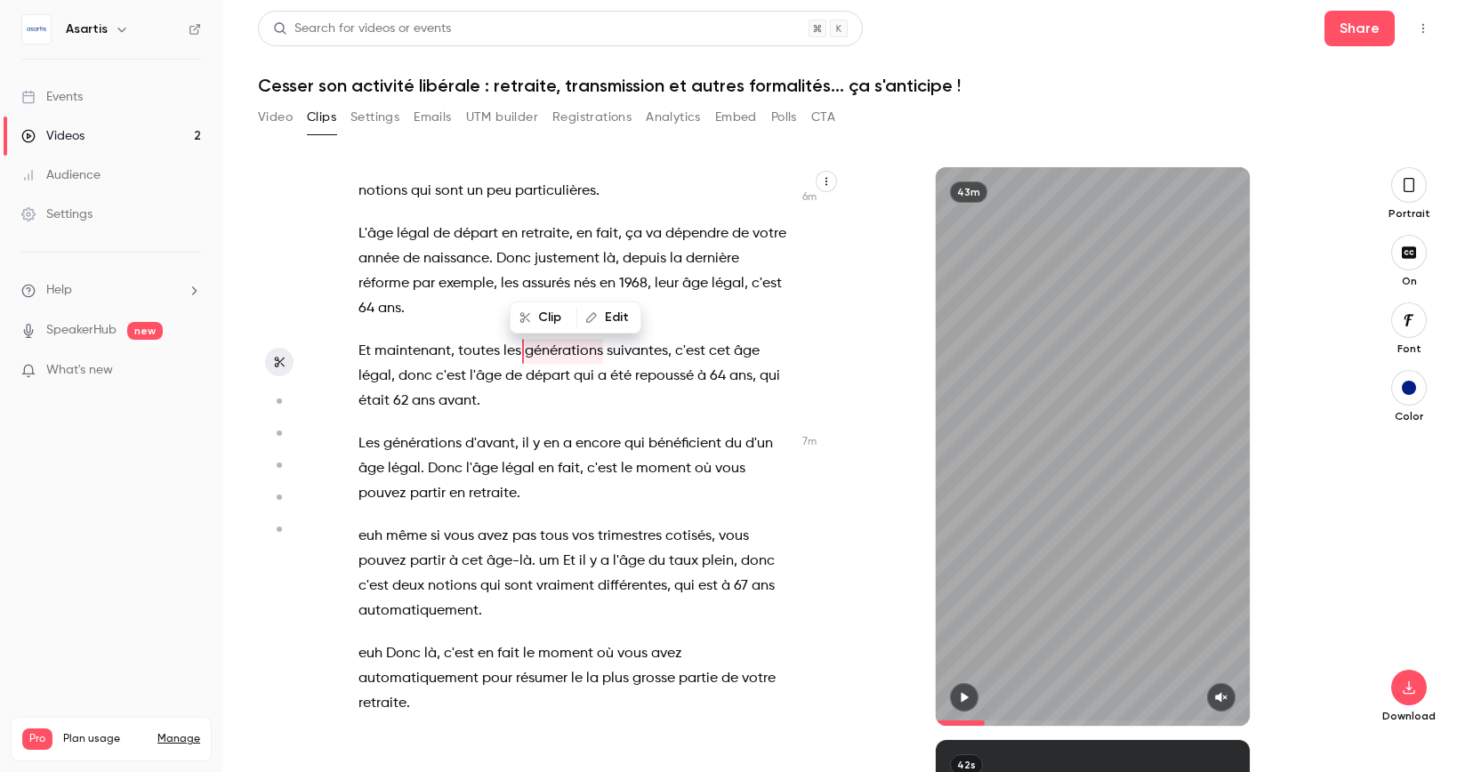
click at [528, 641] on span "le" at bounding box center [529, 653] width 12 height 25
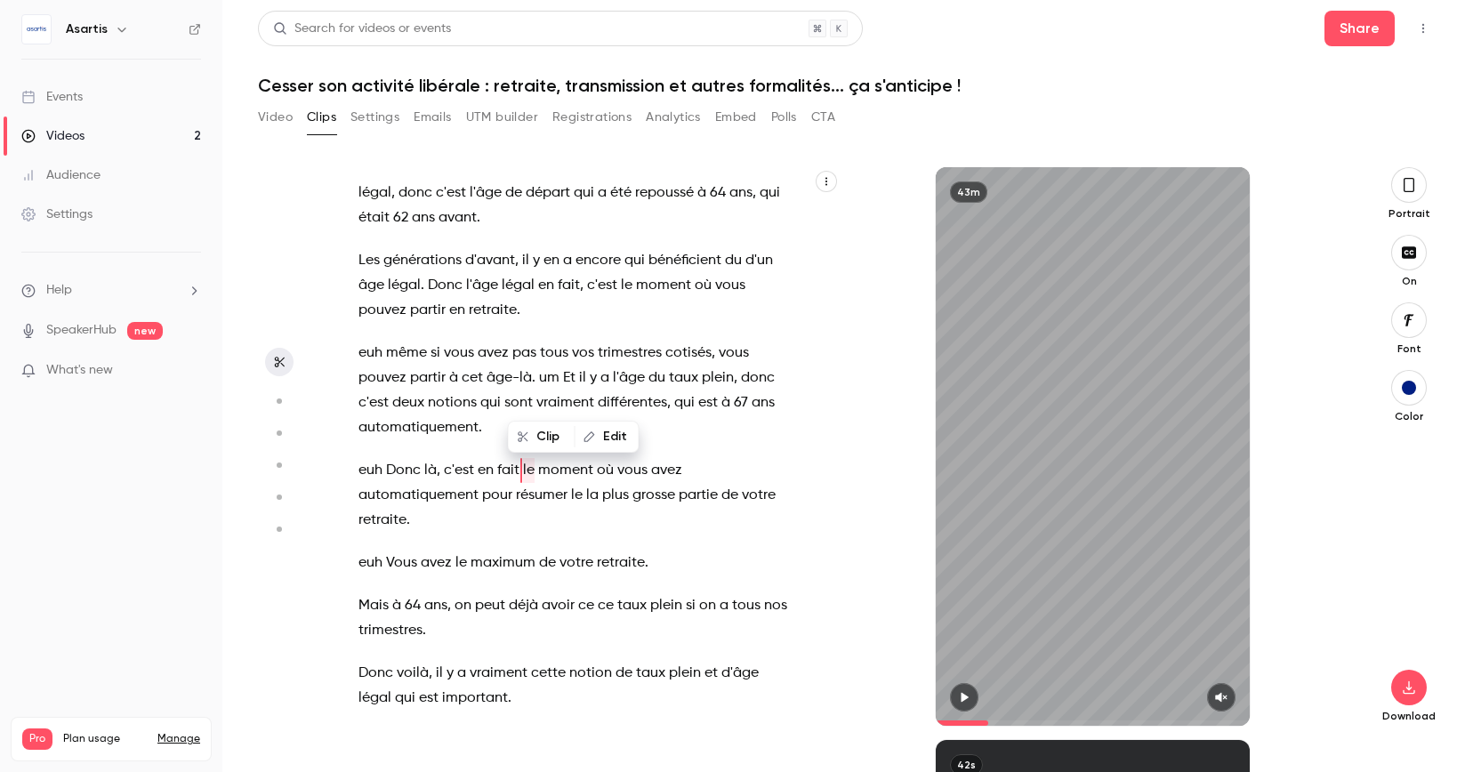
click at [528, 666] on span at bounding box center [529, 673] width 4 height 14
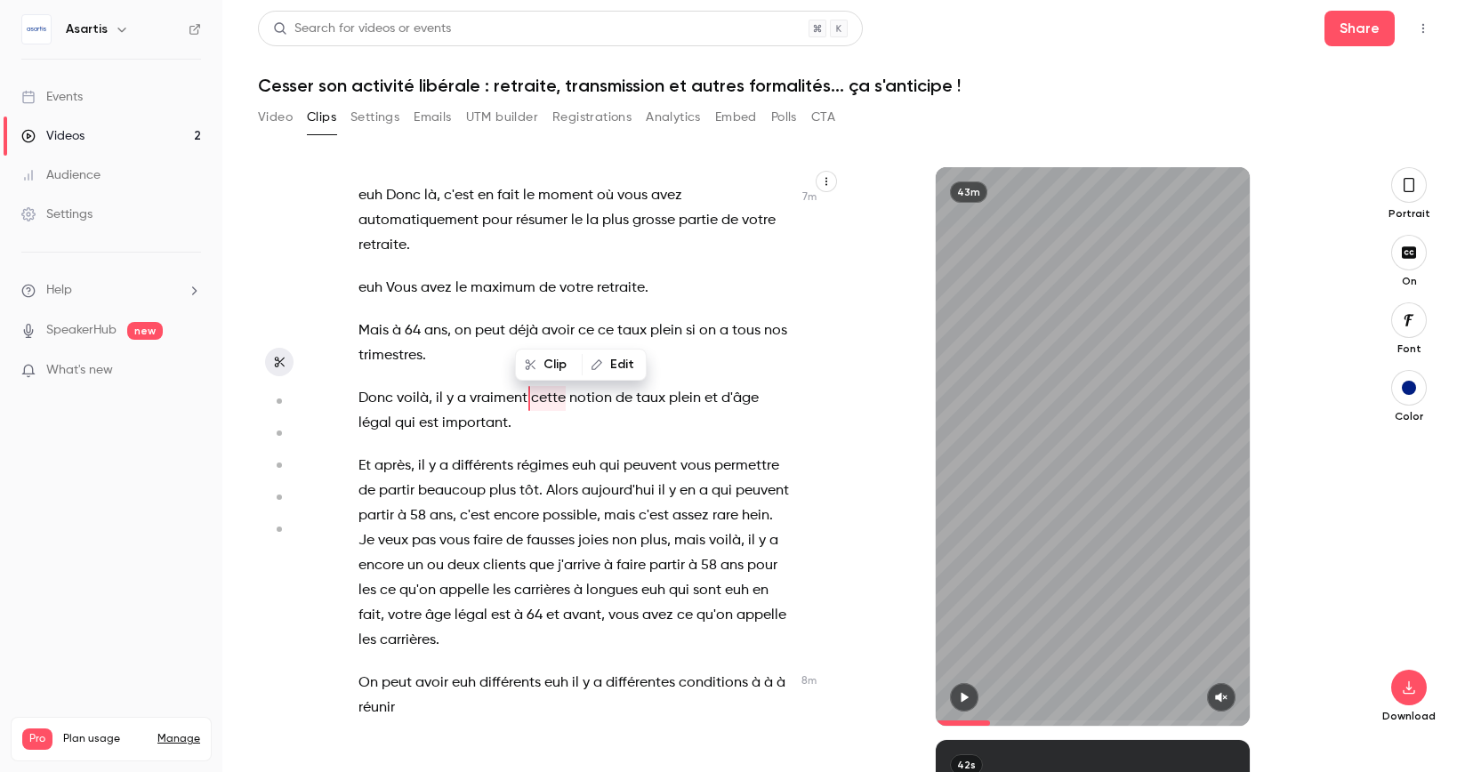
click at [528, 670] on span "différents" at bounding box center [509, 682] width 61 height 25
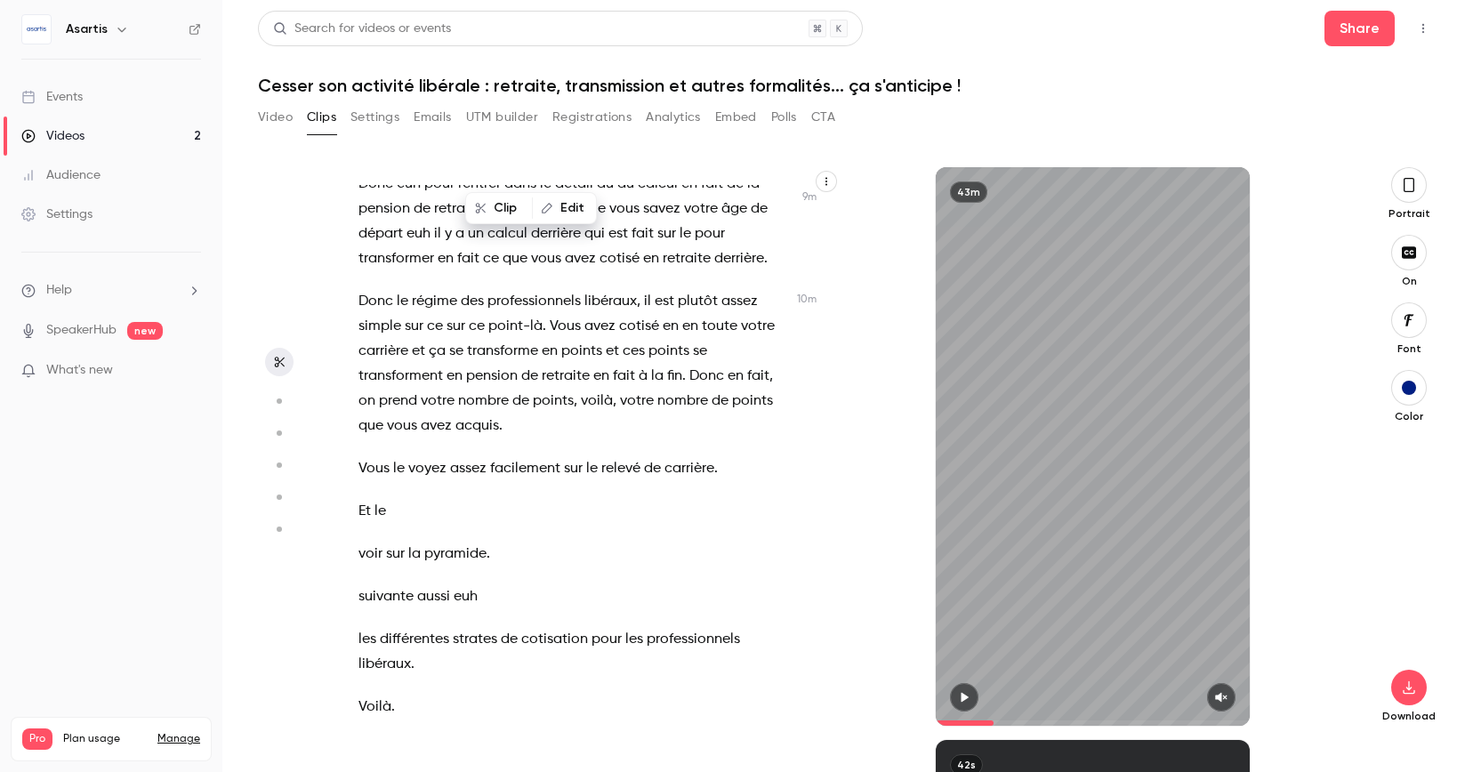
scroll to position [5239, 0]
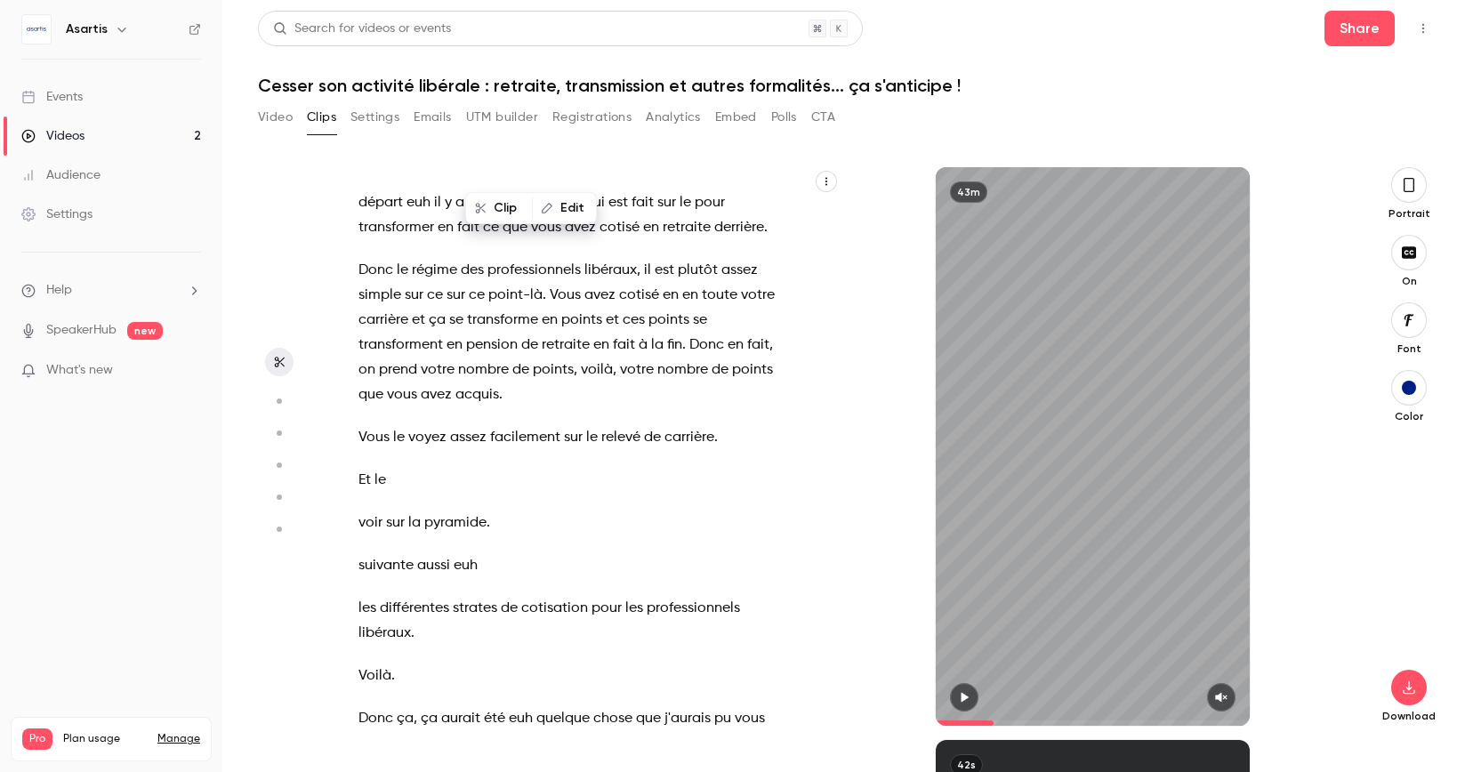
click at [467, 510] on span "pyramide" at bounding box center [455, 522] width 62 height 25
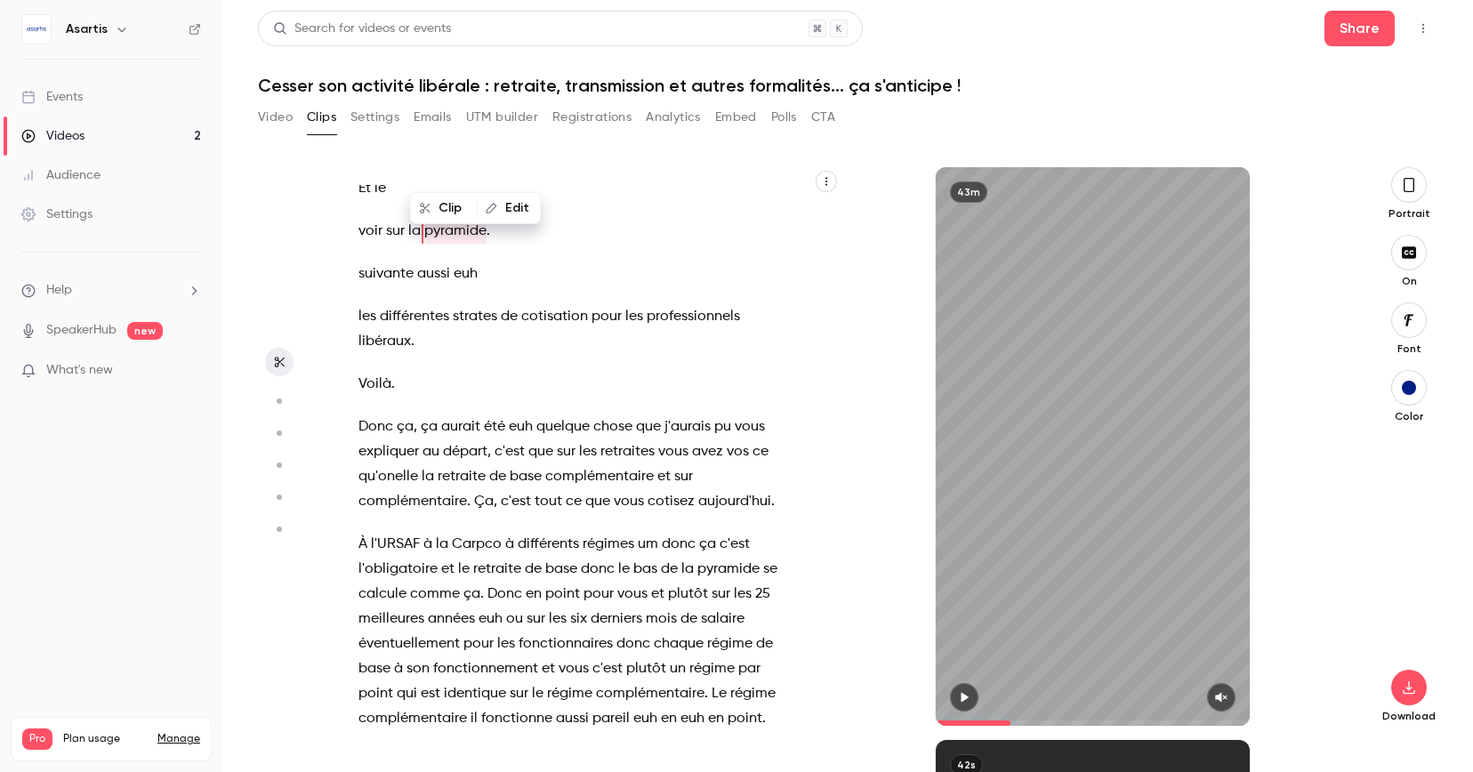
click at [484, 587] on span at bounding box center [486, 594] width 4 height 14
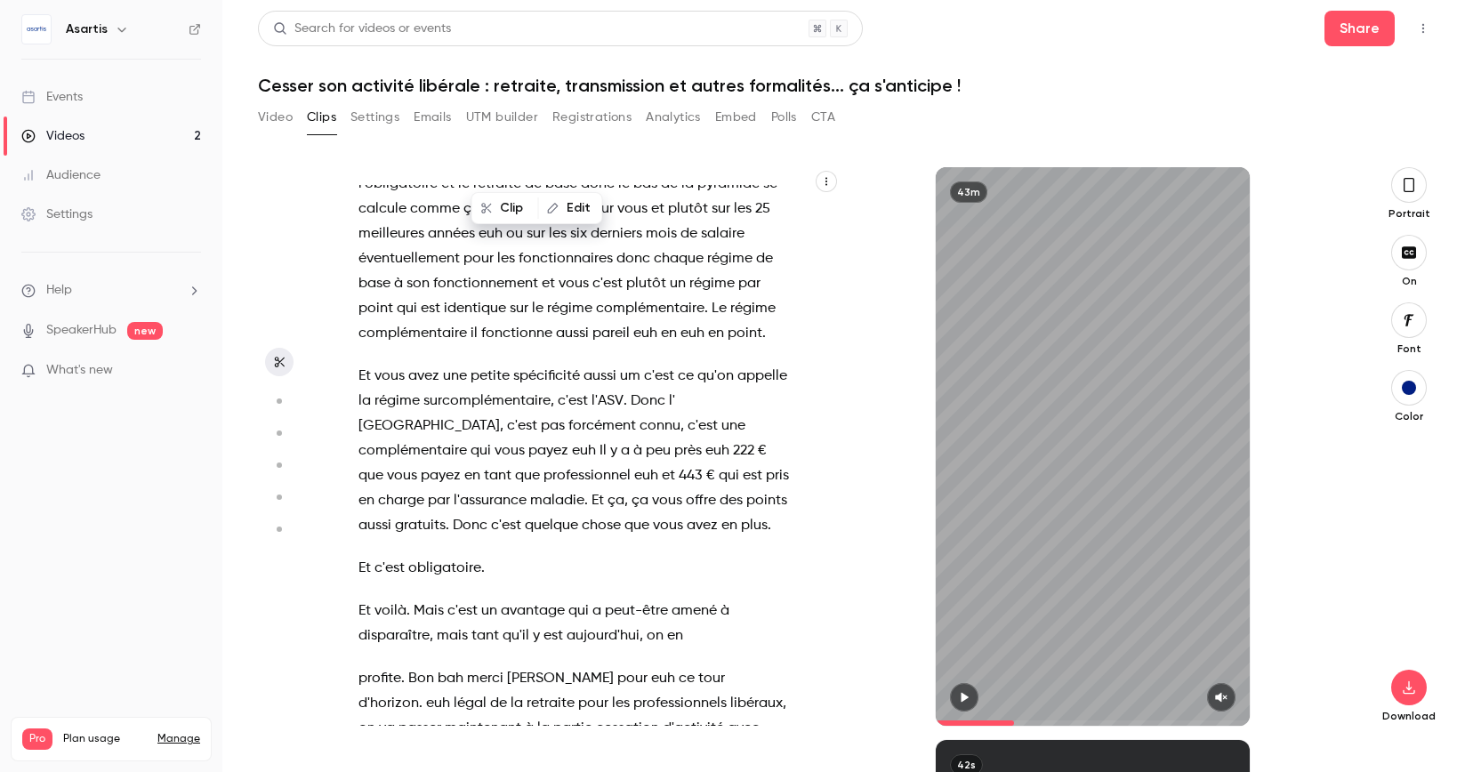
click at [624, 513] on span "que" at bounding box center [636, 525] width 25 height 25
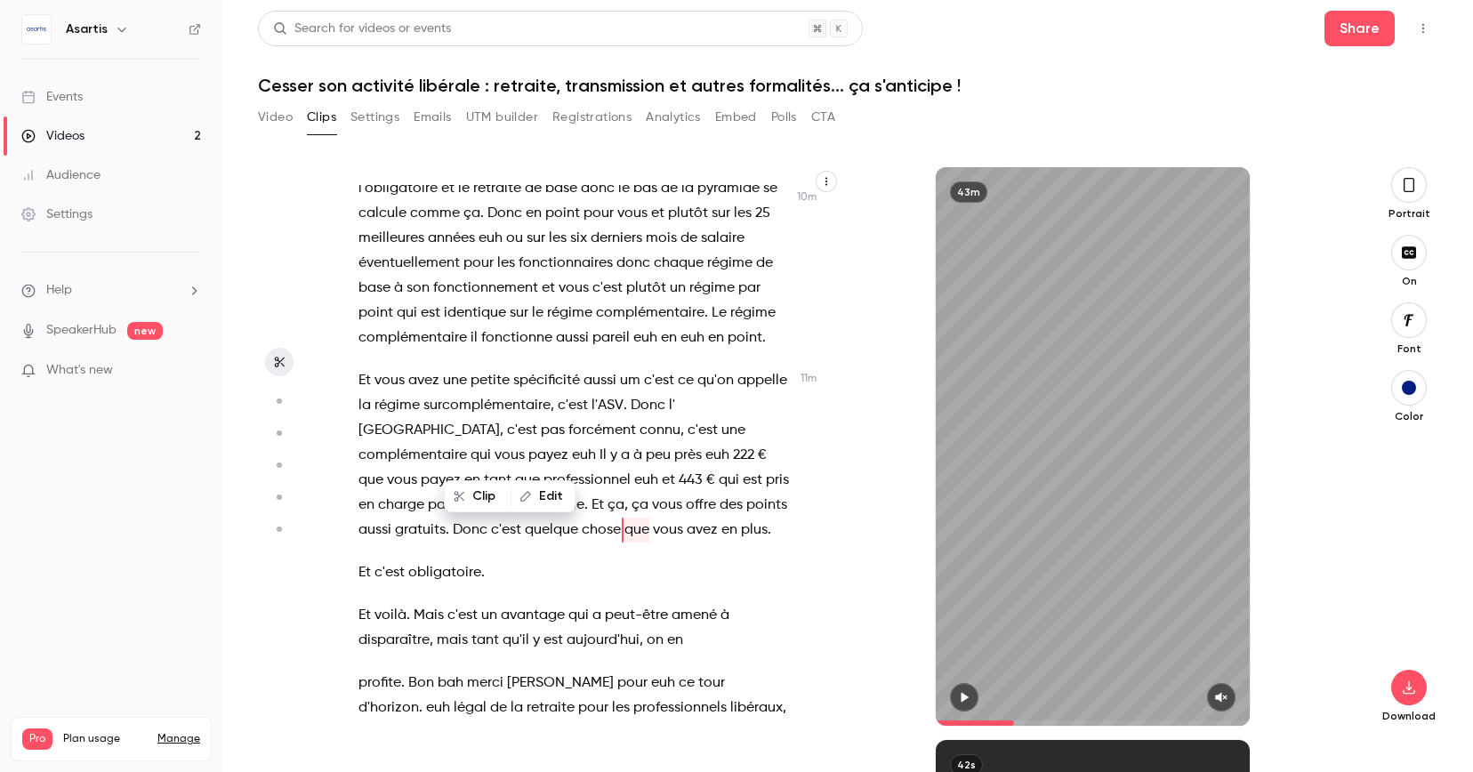
type input "*****"
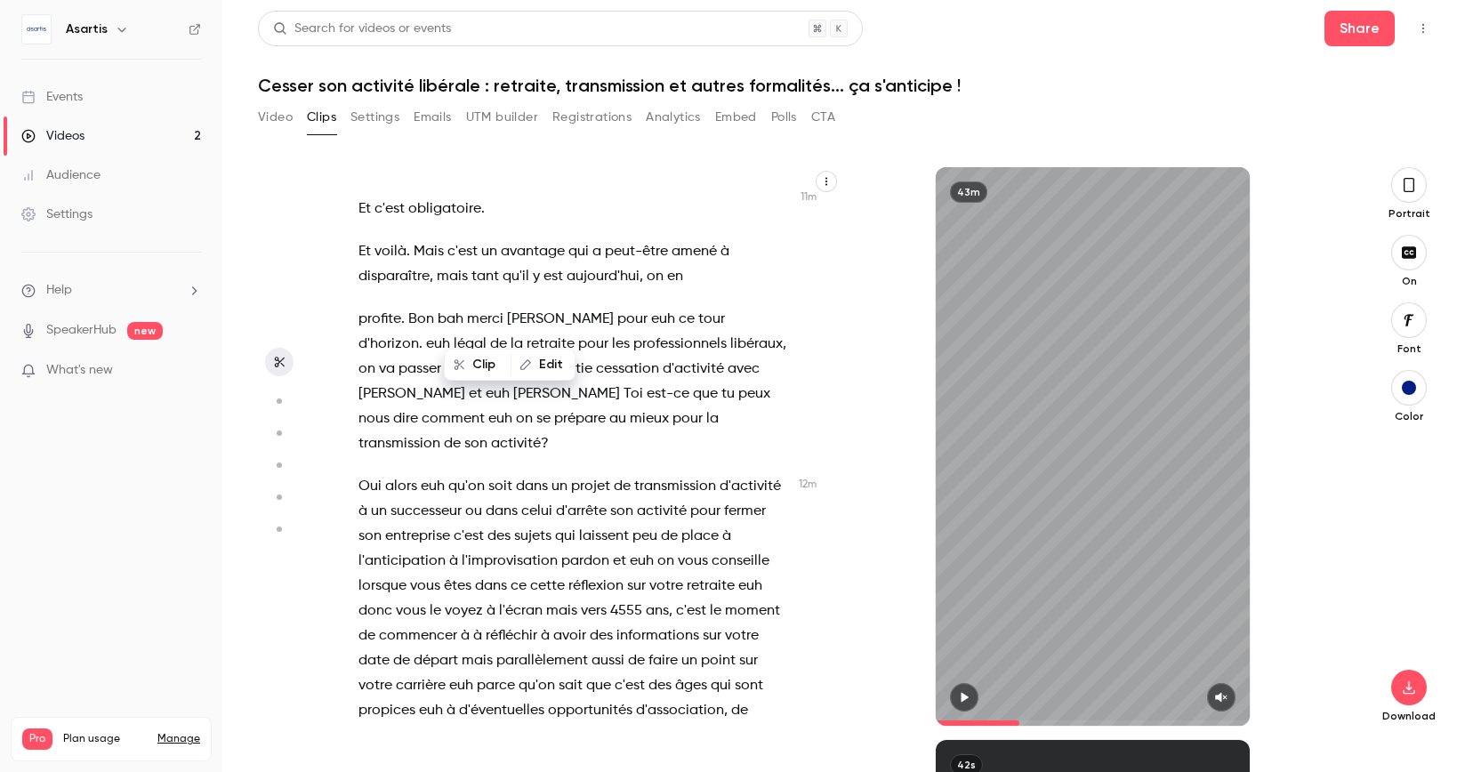
scroll to position [6294, 0]
